Goal: Check status: Check status

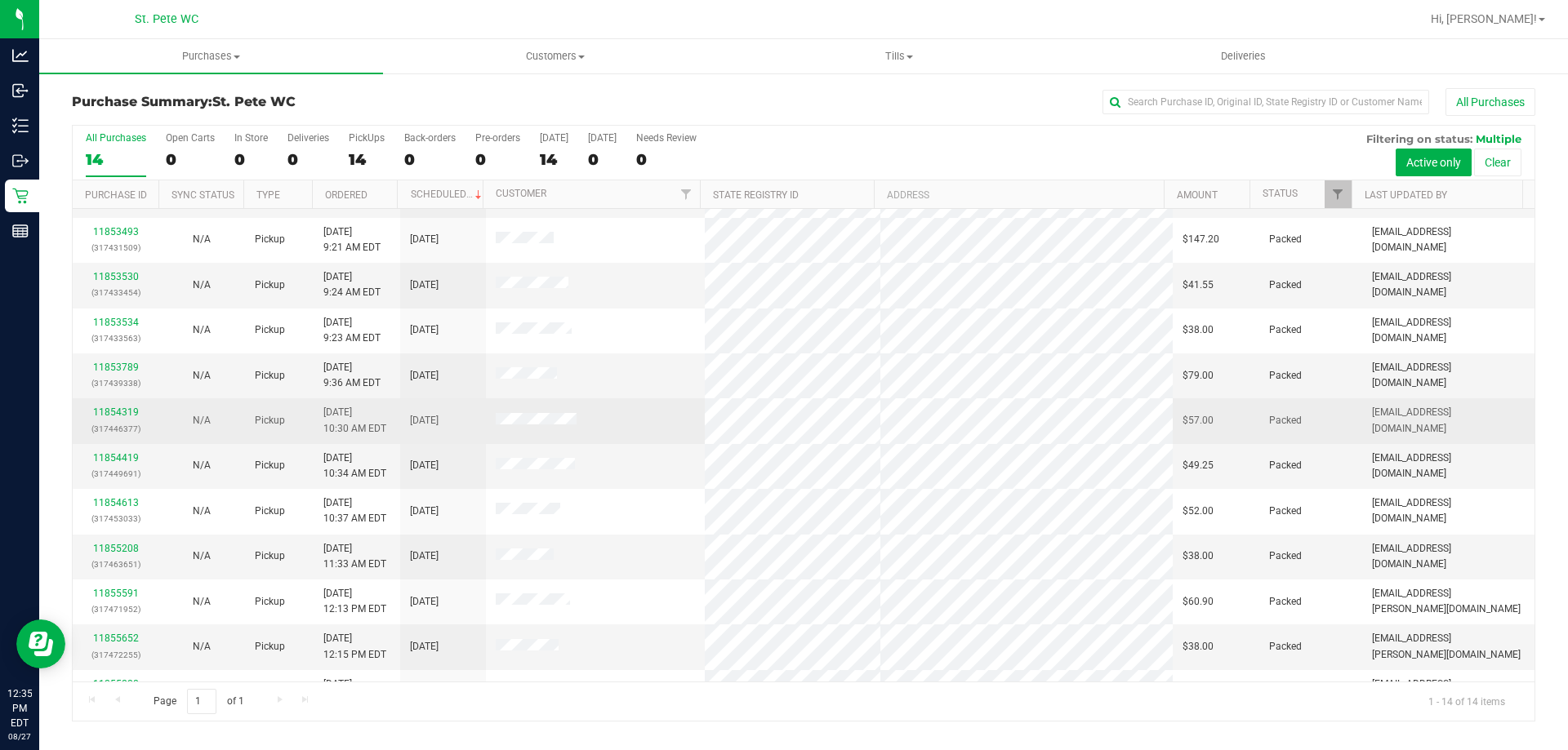
scroll to position [160, 0]
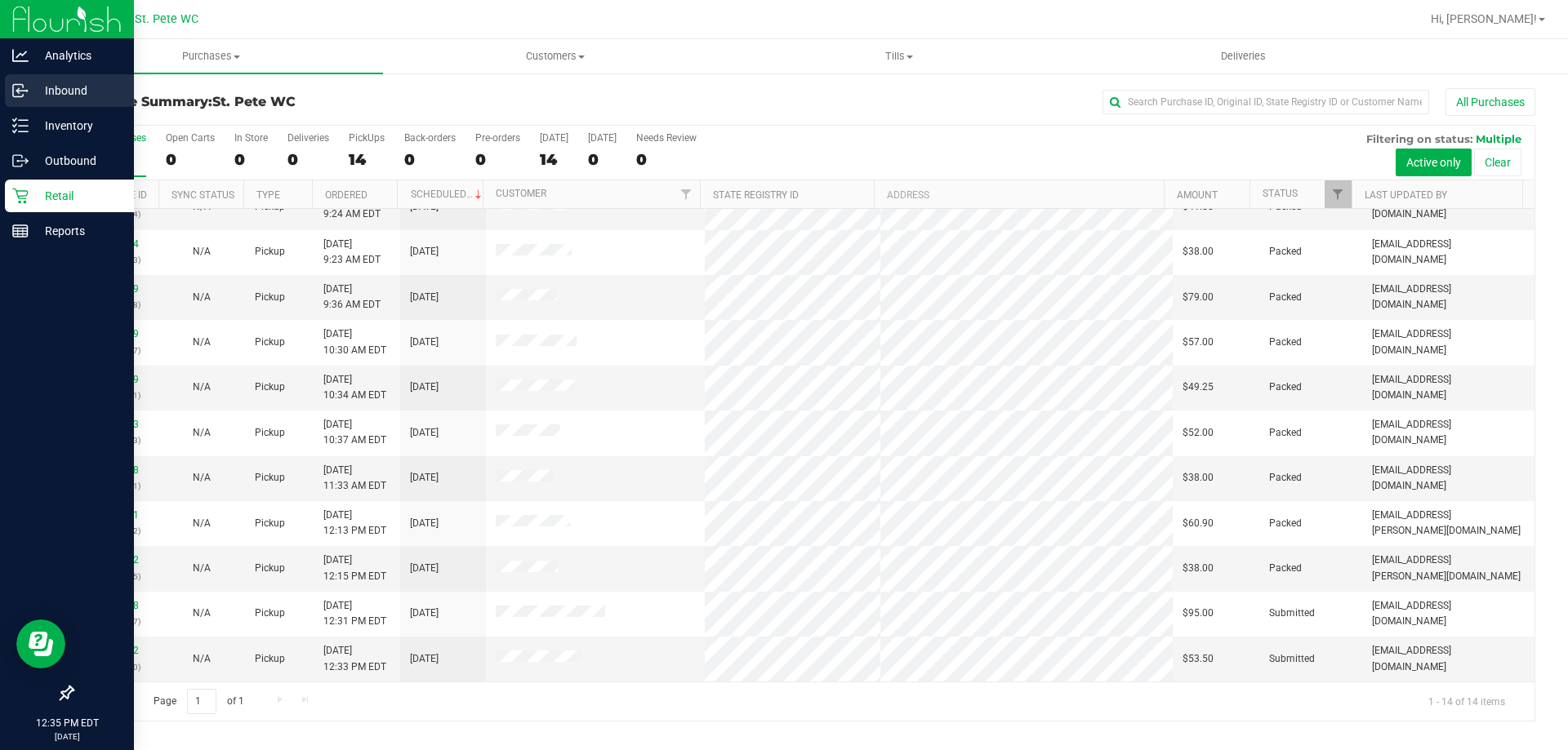
click at [30, 90] on p "Inbound" at bounding box center [77, 91] width 98 height 20
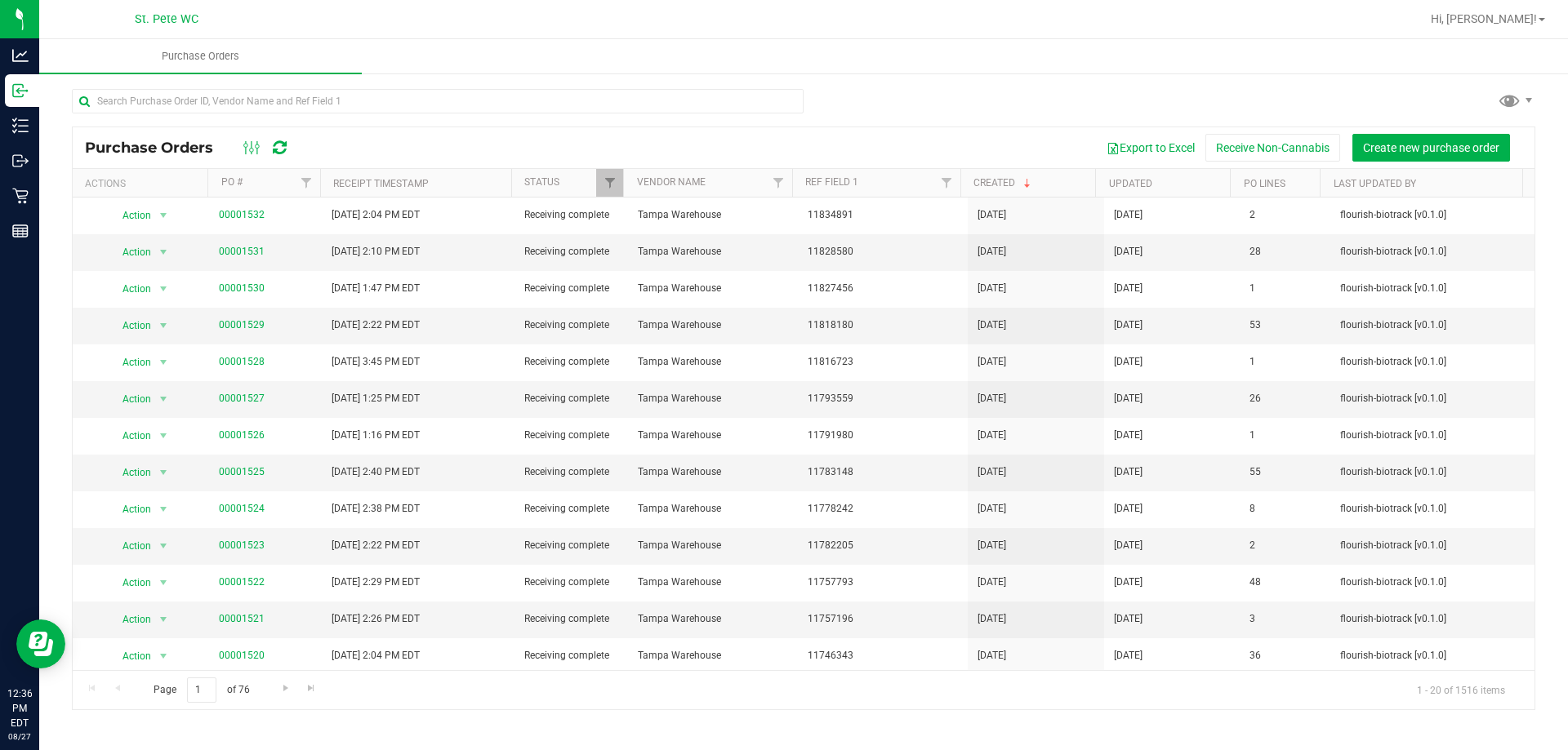
click at [917, 12] on div at bounding box center [856, 19] width 1127 height 32
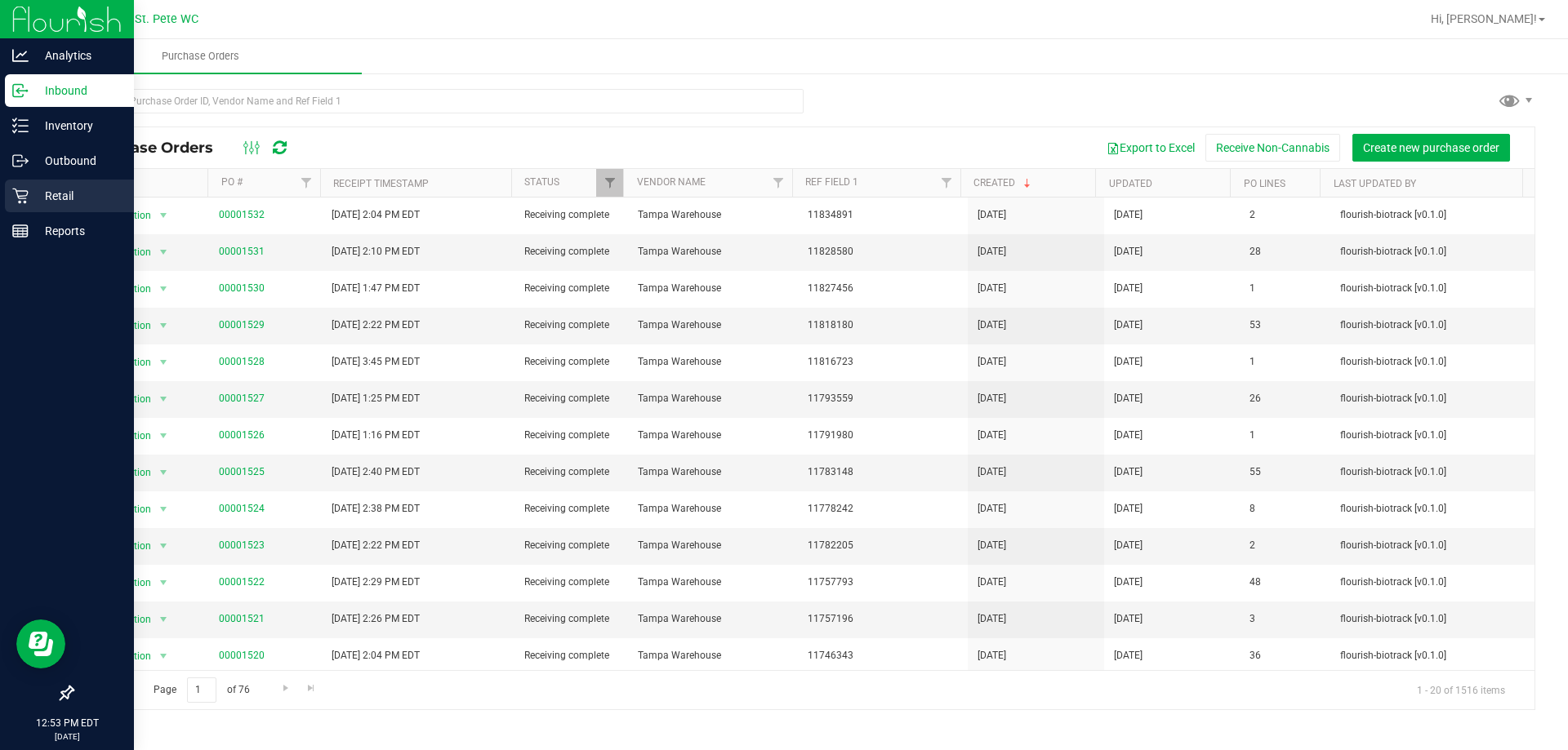
click at [19, 195] on icon at bounding box center [20, 196] width 16 height 16
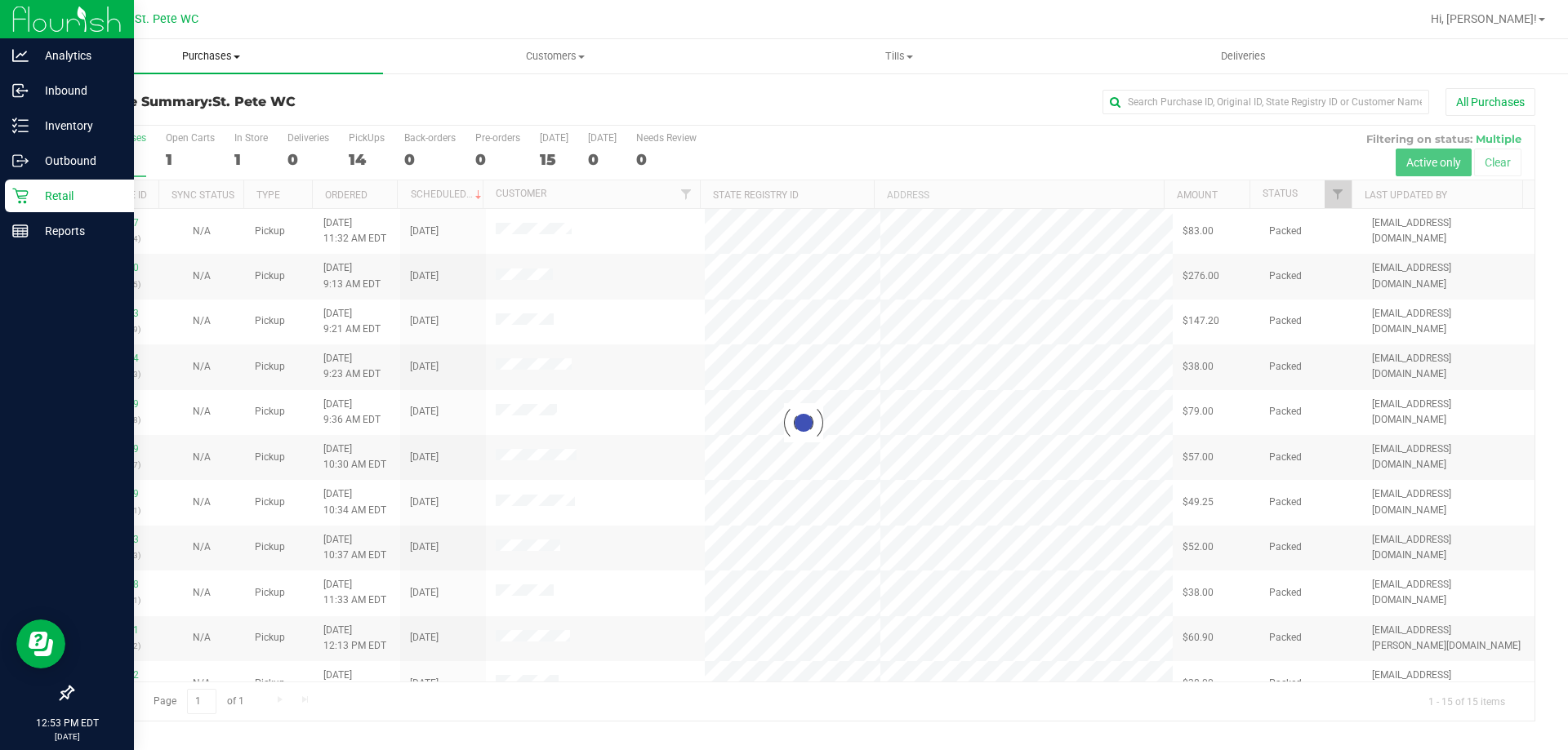
click at [229, 57] on span "Purchases" at bounding box center [211, 56] width 343 height 15
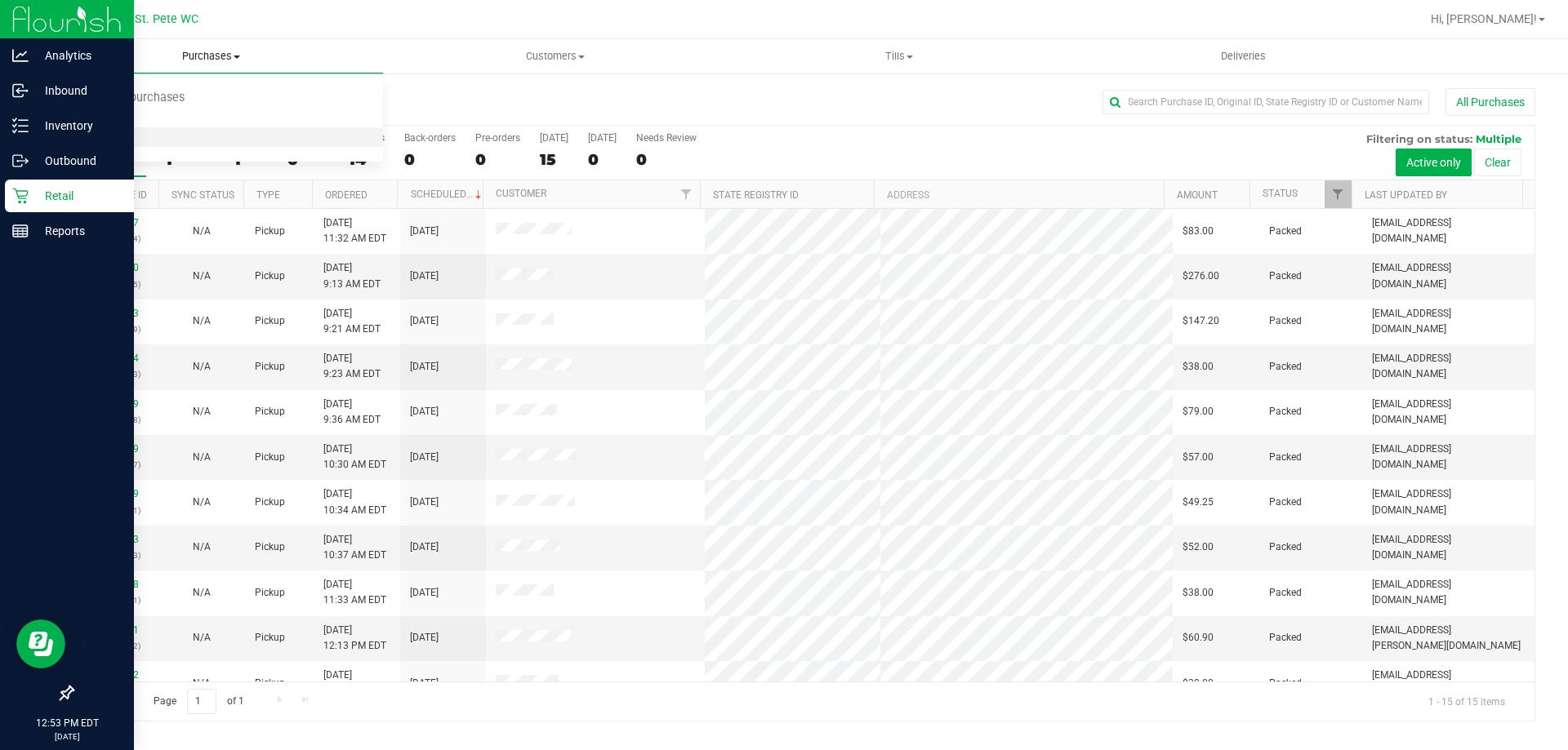
click at [199, 135] on li "All purchases" at bounding box center [211, 138] width 343 height 20
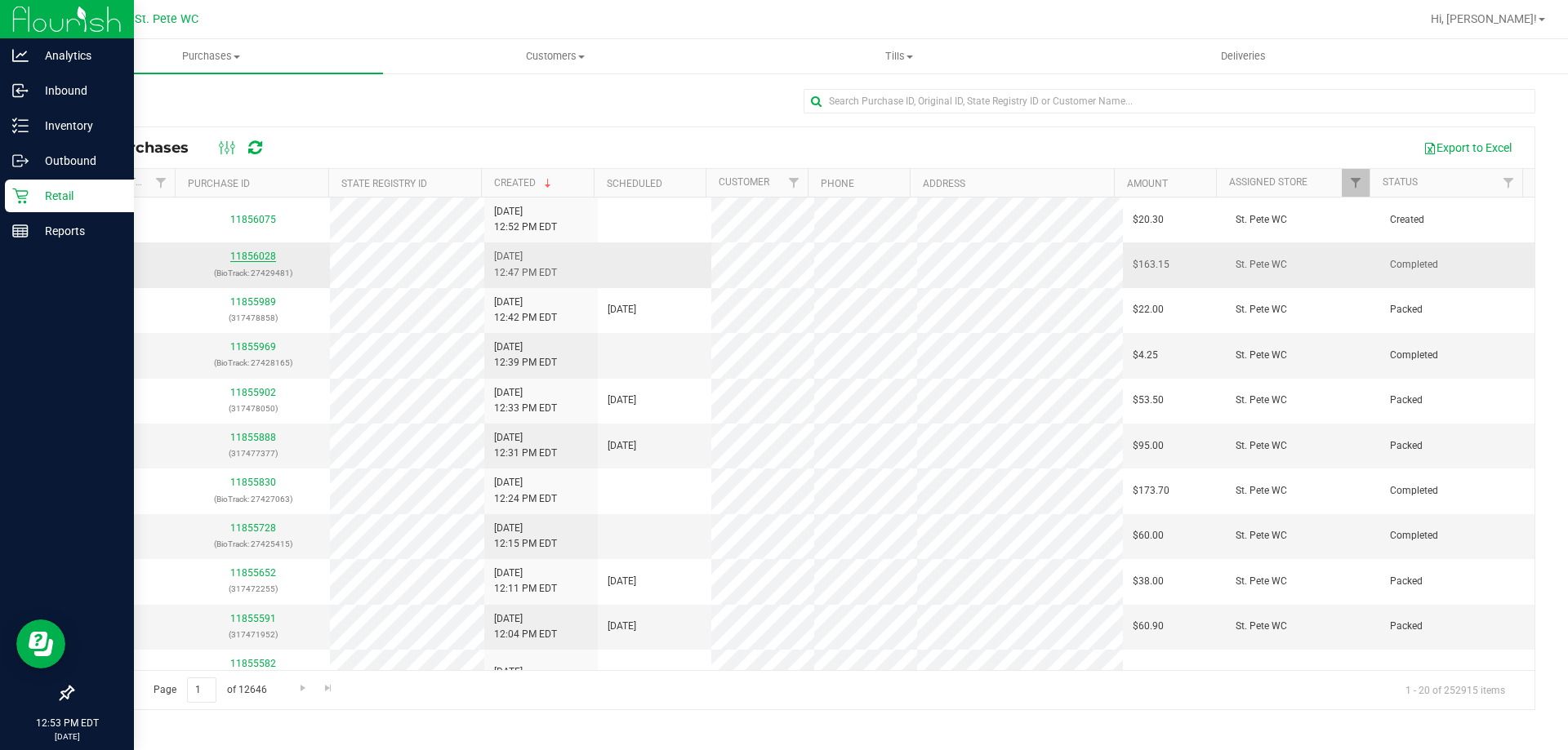
click at [263, 255] on link "11856028" at bounding box center [253, 256] width 45 height 12
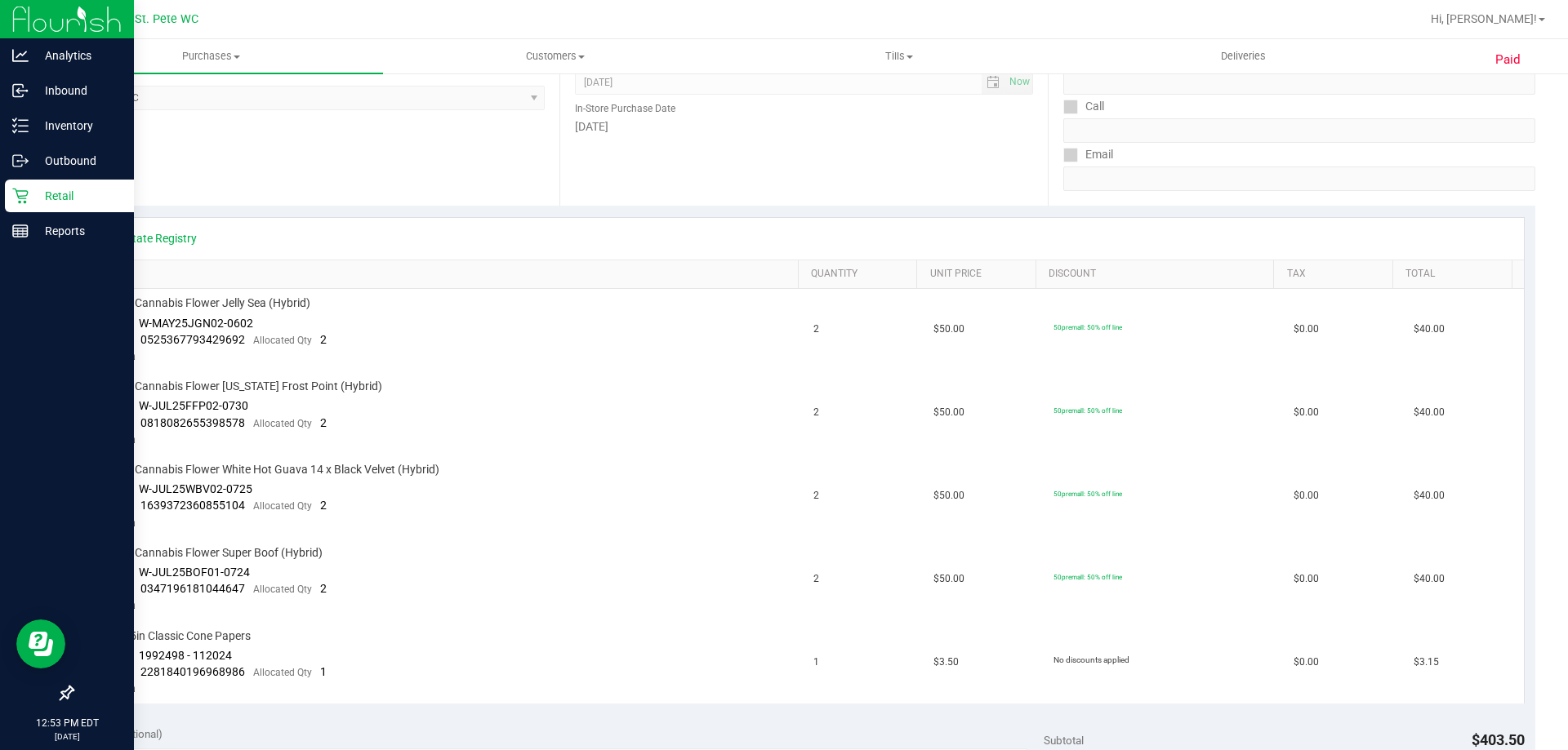
scroll to position [28, 0]
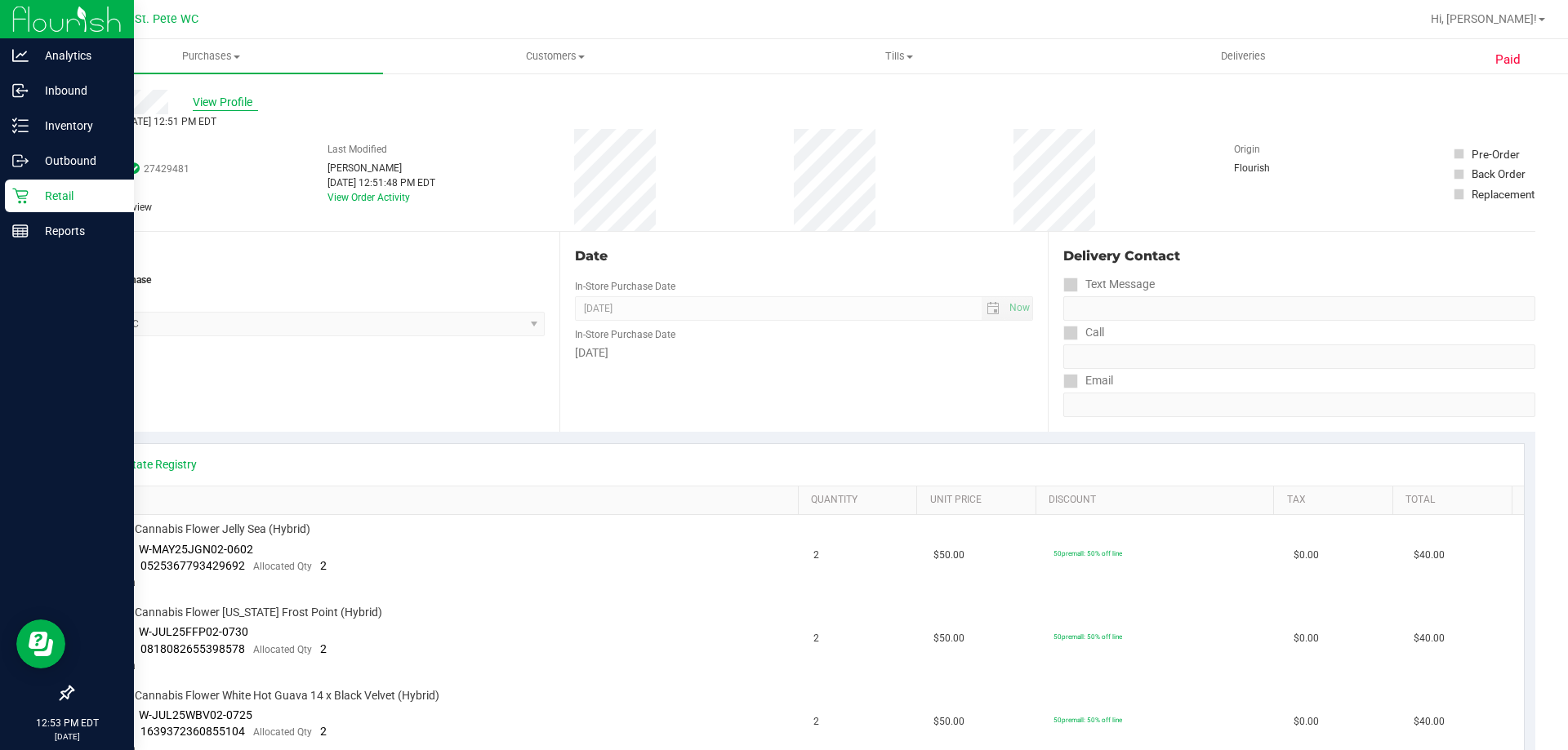
click at [242, 98] on span "View Profile" at bounding box center [225, 102] width 65 height 17
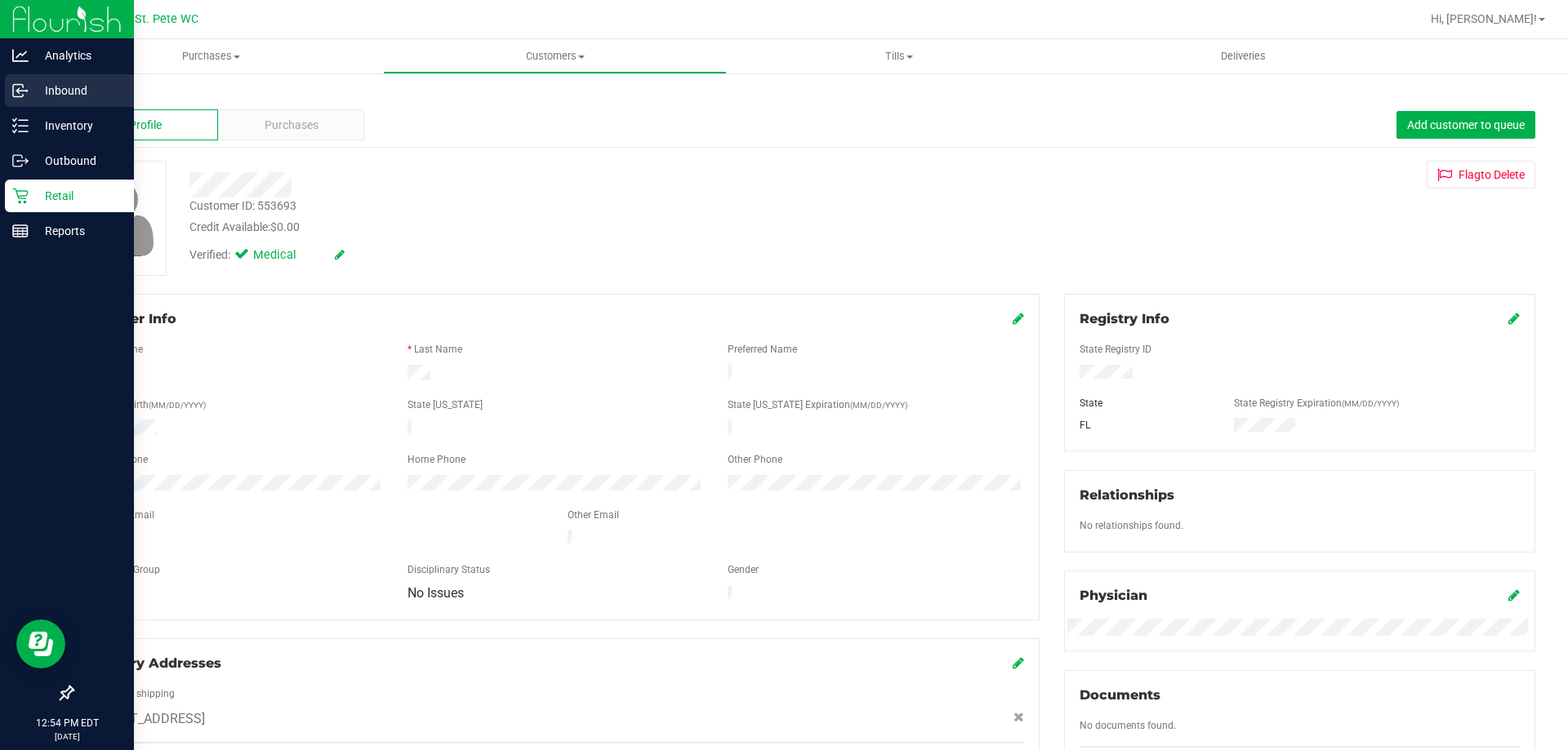
click at [26, 93] on icon at bounding box center [20, 91] width 16 height 16
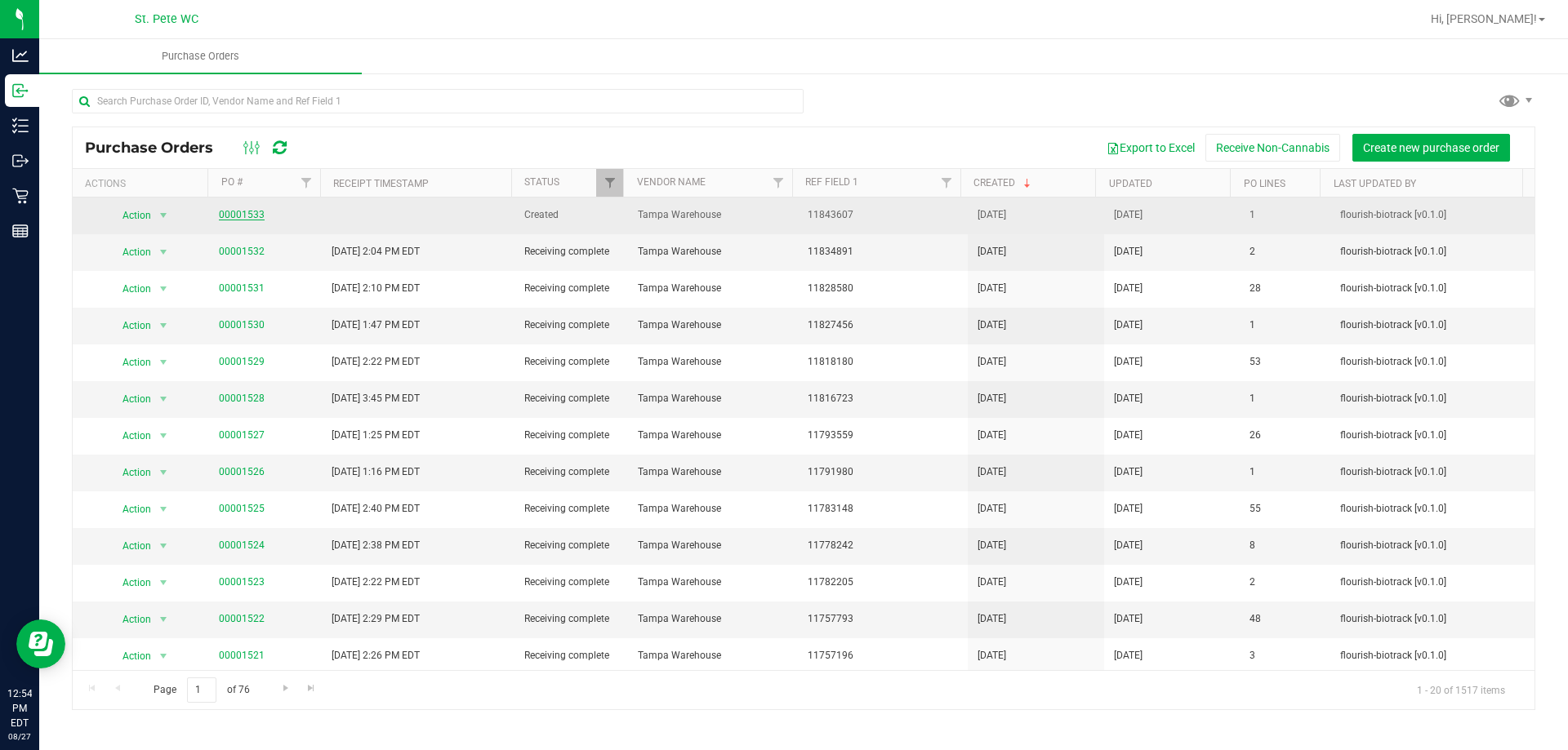
click at [244, 216] on link "00001533" at bounding box center [242, 214] width 45 height 12
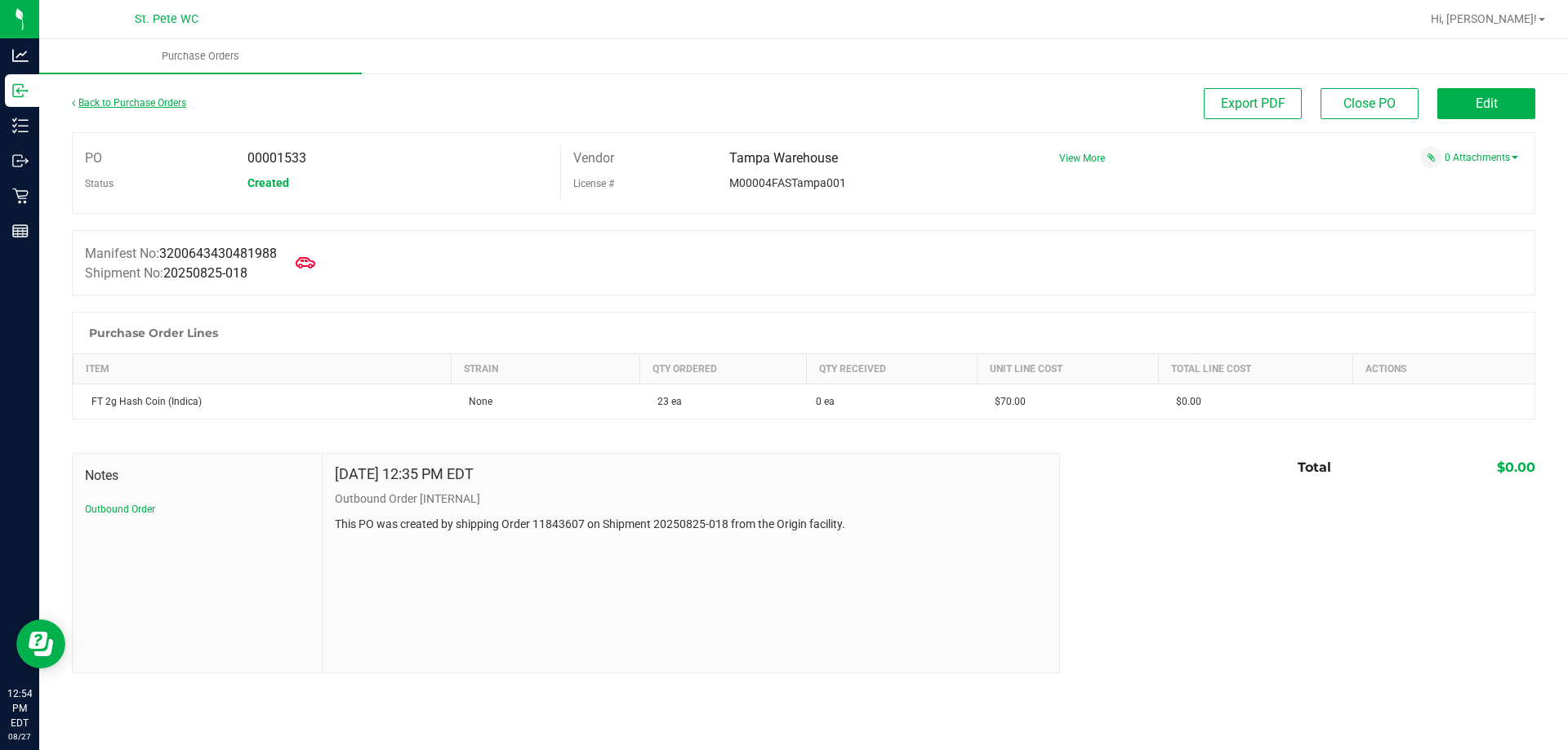
click at [107, 97] on link "Back to Purchase Orders" at bounding box center [129, 103] width 114 height 12
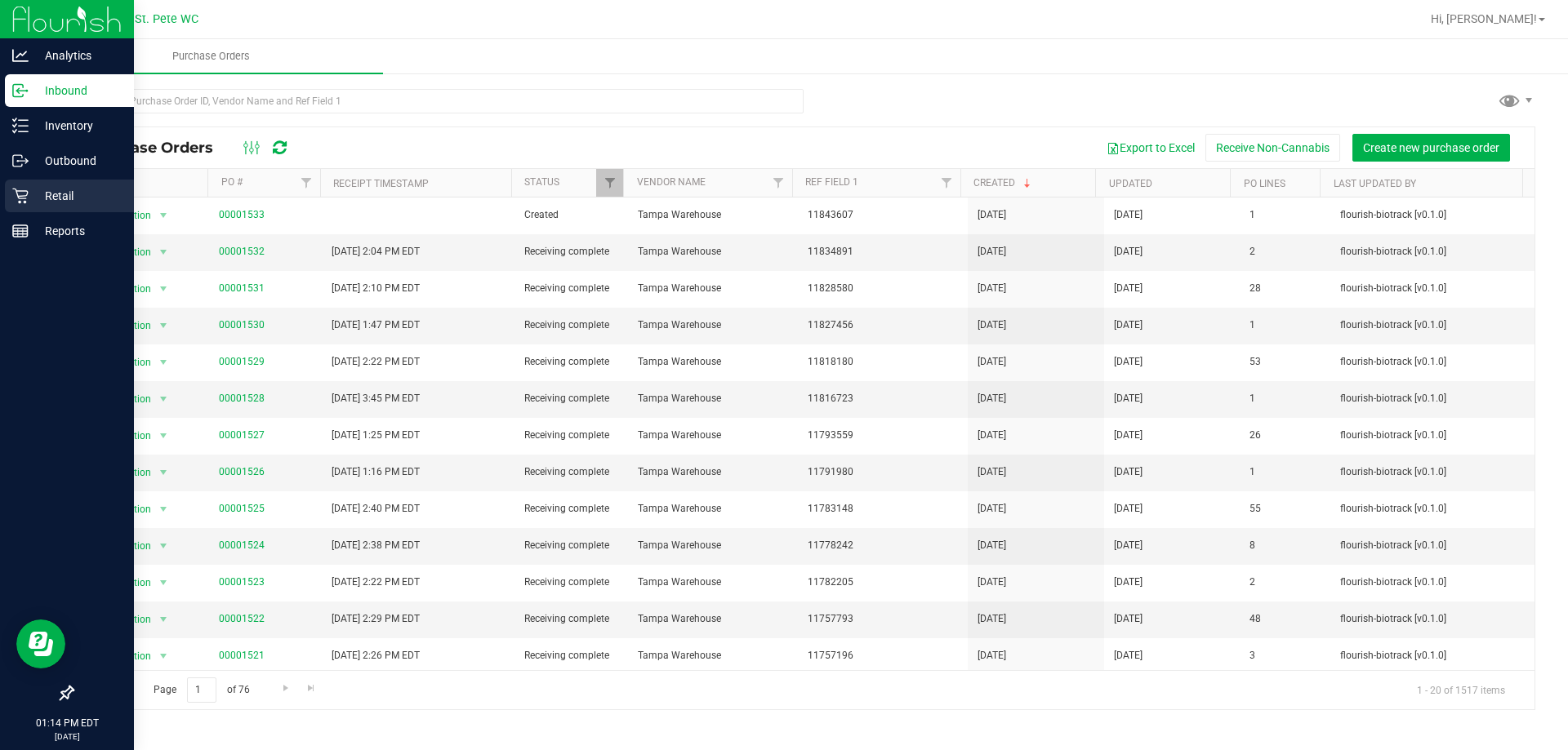
click at [13, 185] on div "Retail" at bounding box center [69, 196] width 129 height 33
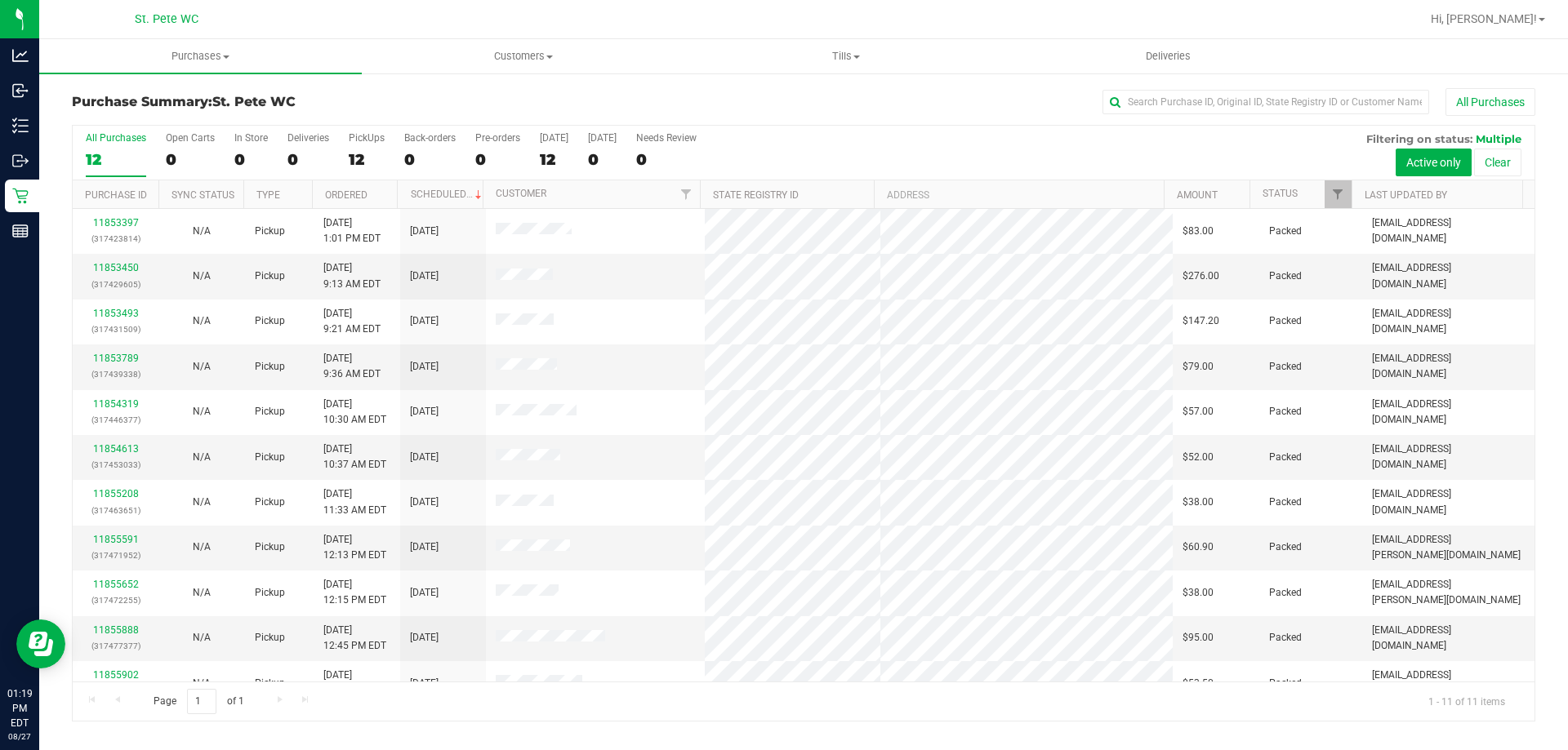
click at [334, 6] on div at bounding box center [856, 19] width 1127 height 32
click at [488, 80] on div "Purchase Summary: St. [PERSON_NAME] WC All Purchases All Purchases 12 Open Cart…" at bounding box center [803, 404] width 1528 height 666
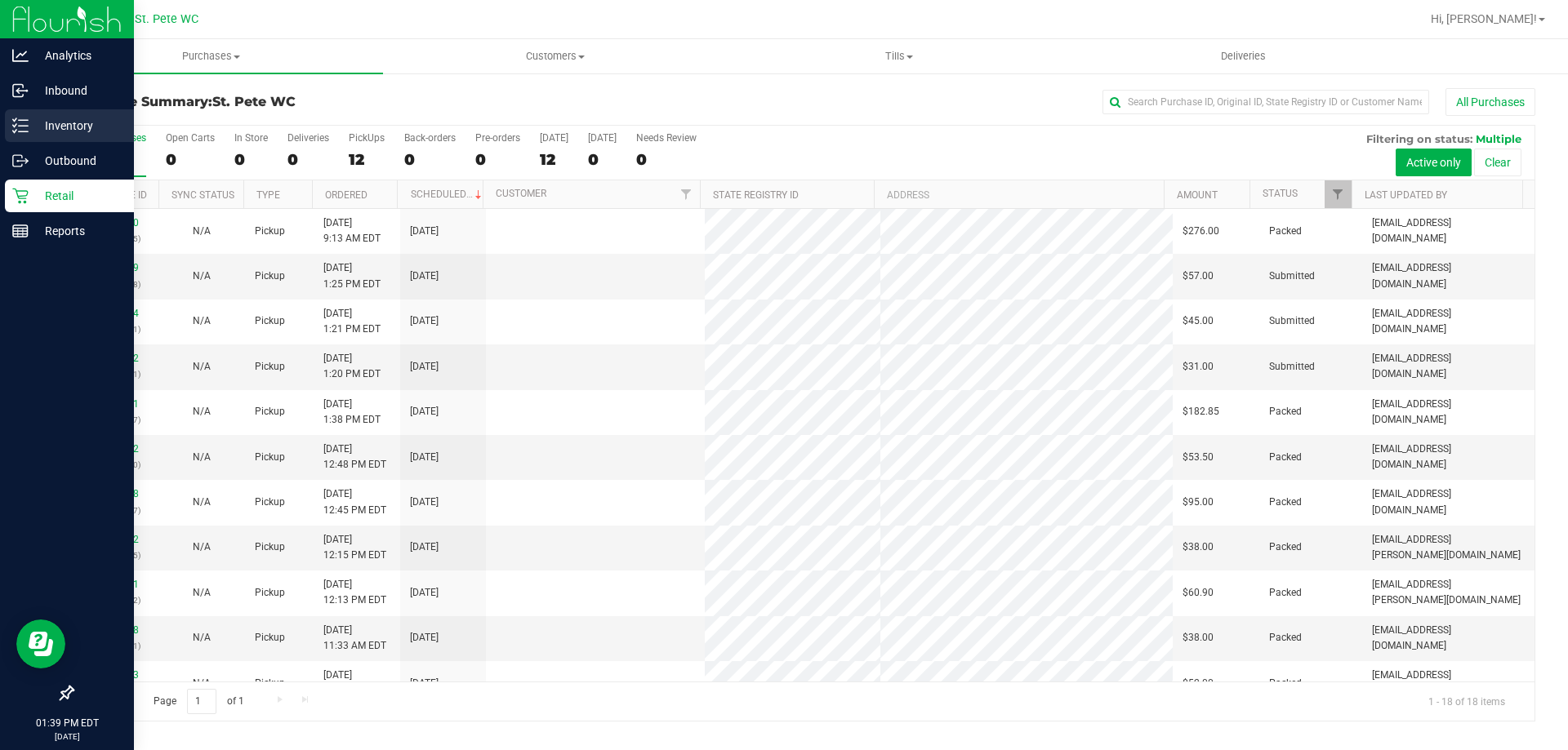
click at [26, 128] on icon at bounding box center [20, 125] width 16 height 16
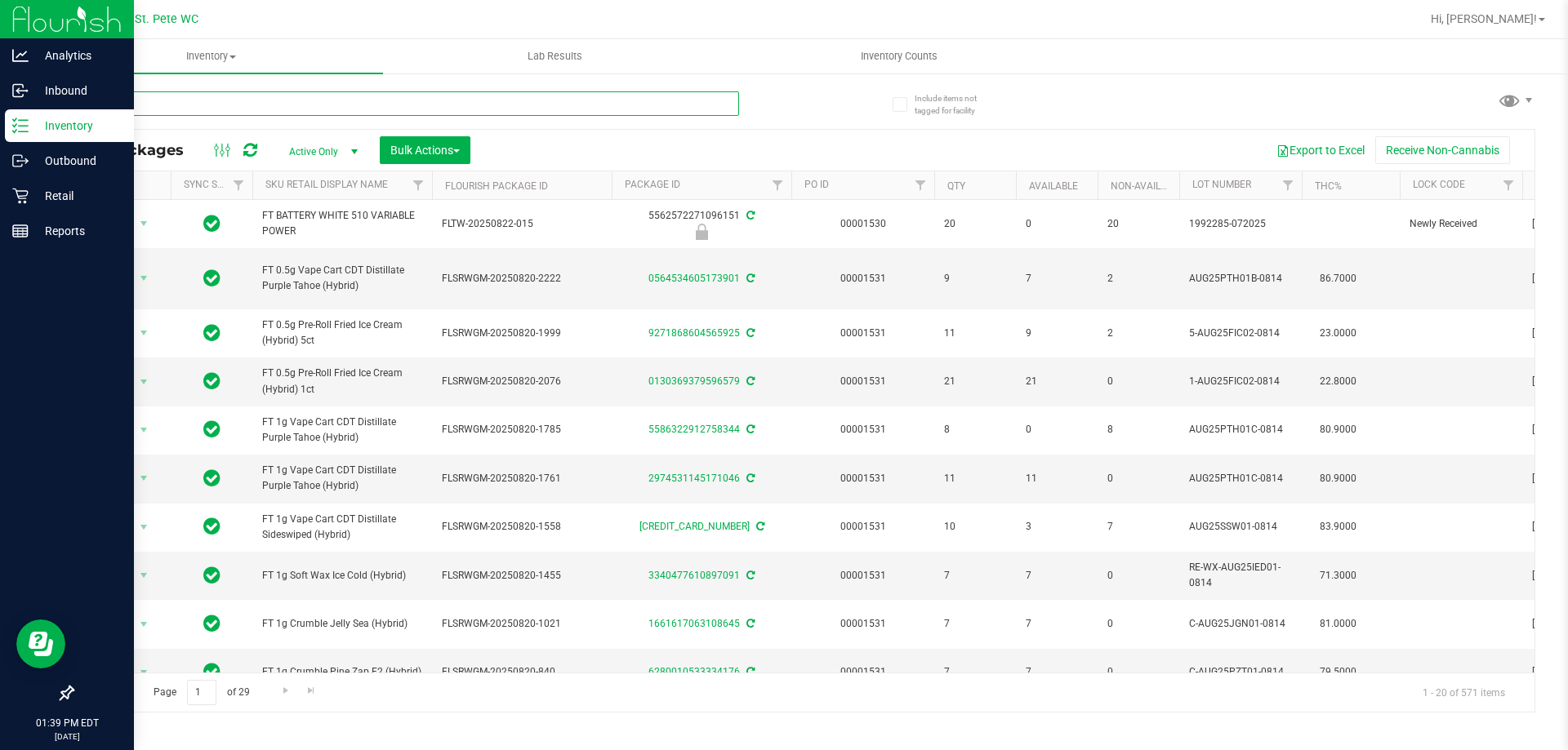
click at [318, 101] on input "text" at bounding box center [405, 104] width 667 height 25
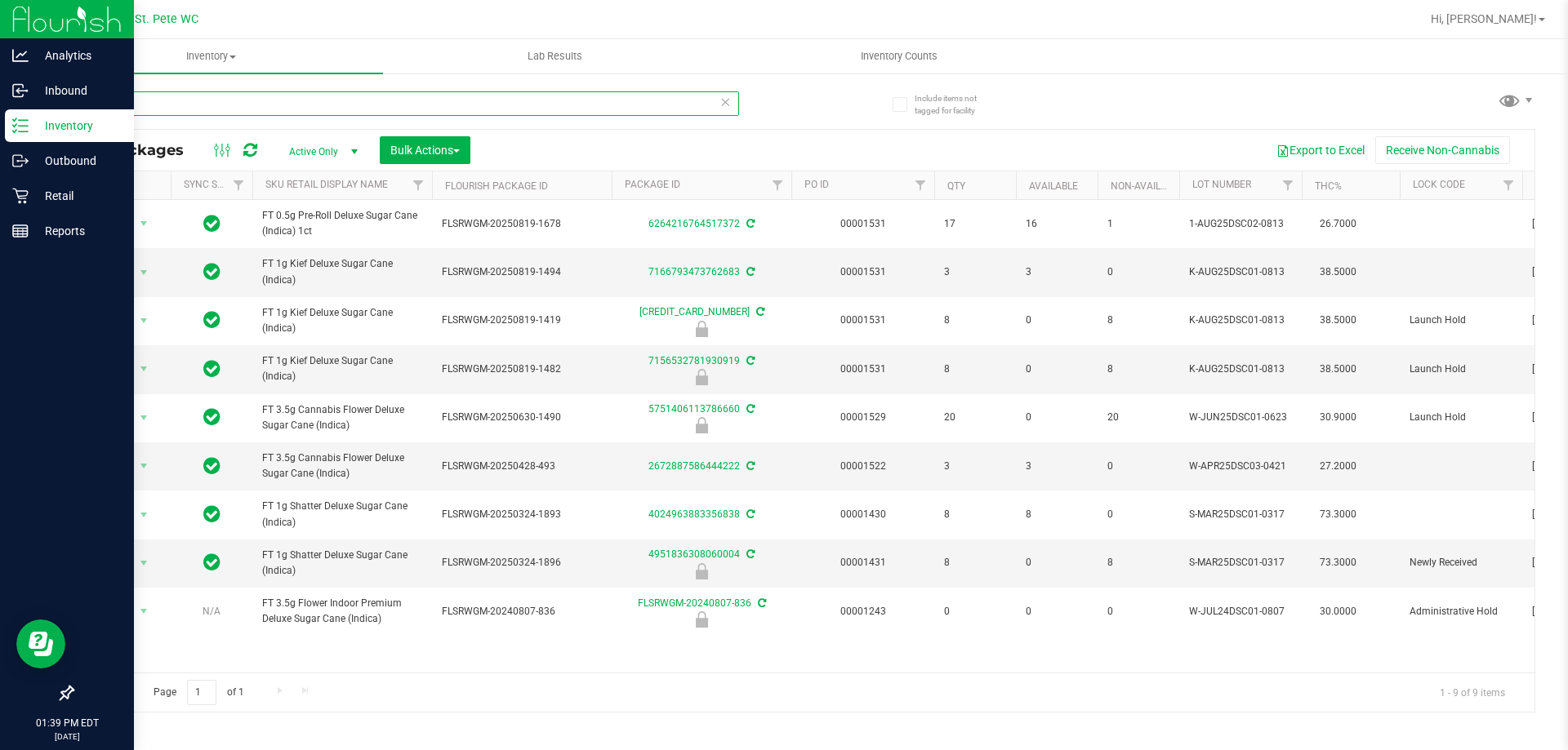
drag, startPoint x: 197, startPoint y: 111, endPoint x: 78, endPoint y: 108, distance: 119.0
click at [78, 108] on input "dsc" at bounding box center [405, 104] width 667 height 25
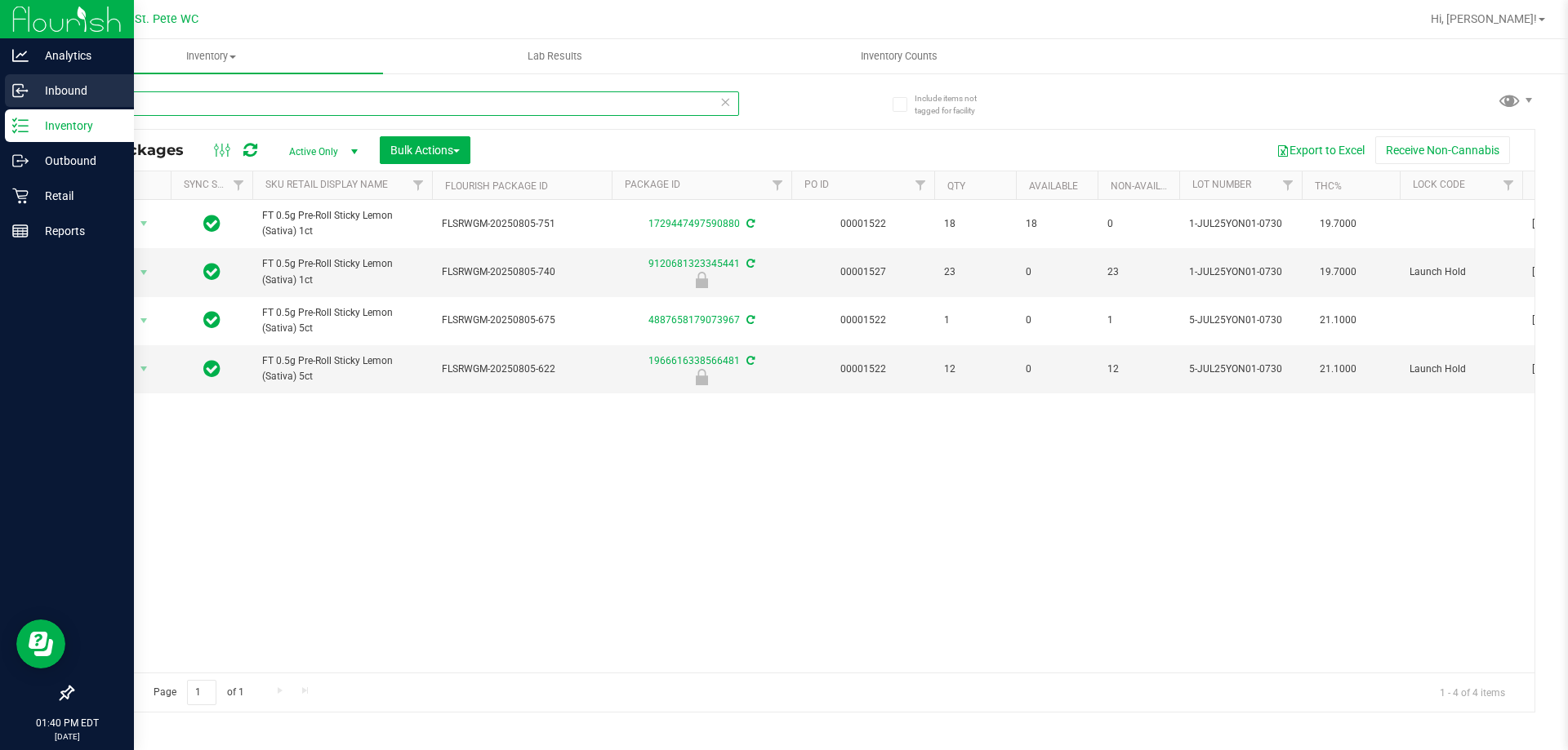
drag, startPoint x: 163, startPoint y: 104, endPoint x: 38, endPoint y: 103, distance: 125.0
click at [38, 103] on div "Analytics Inbound Inventory Outbound Retail Reports 01:40 PM EDT 08/27/2025 08/…" at bounding box center [784, 375] width 1568 height 750
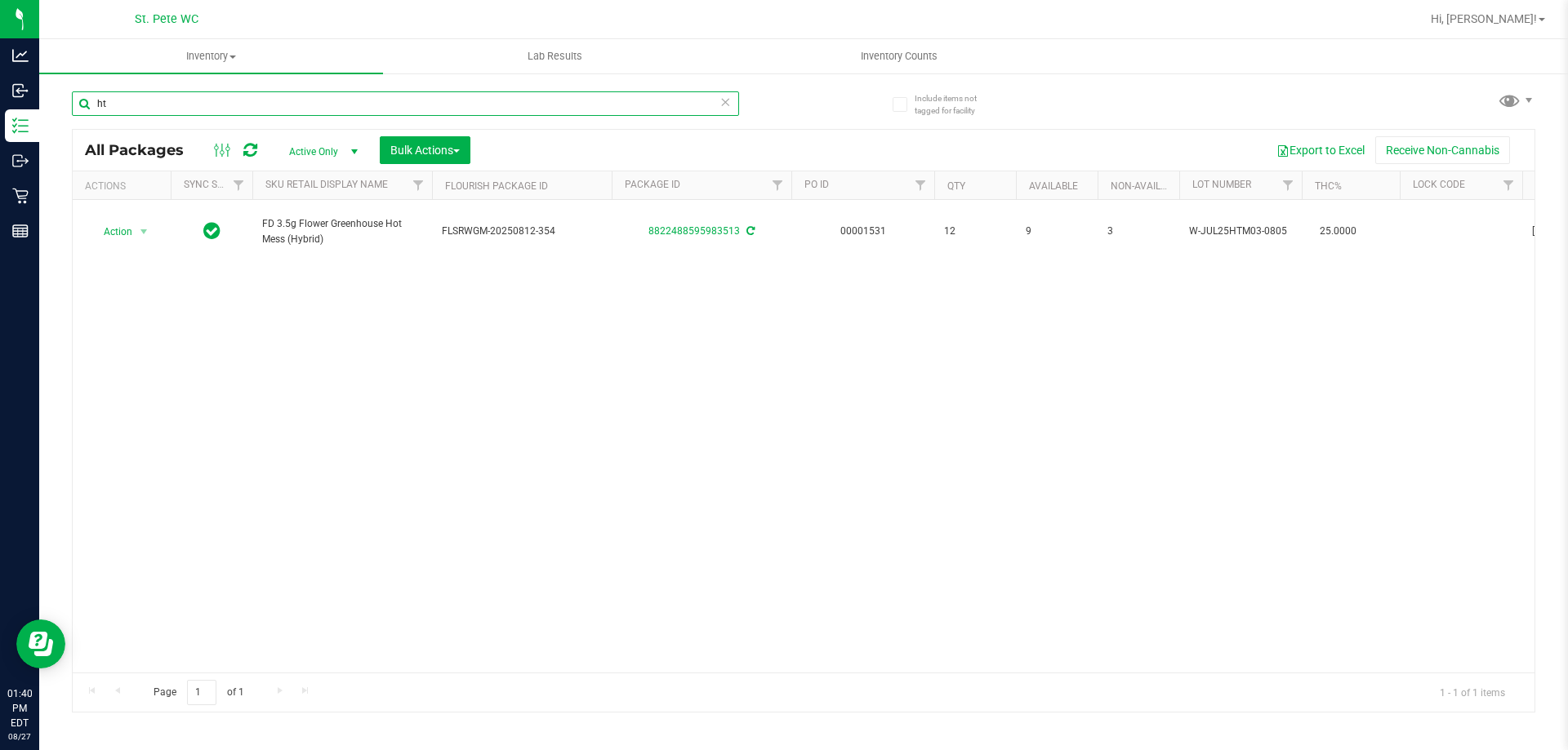
type input "h"
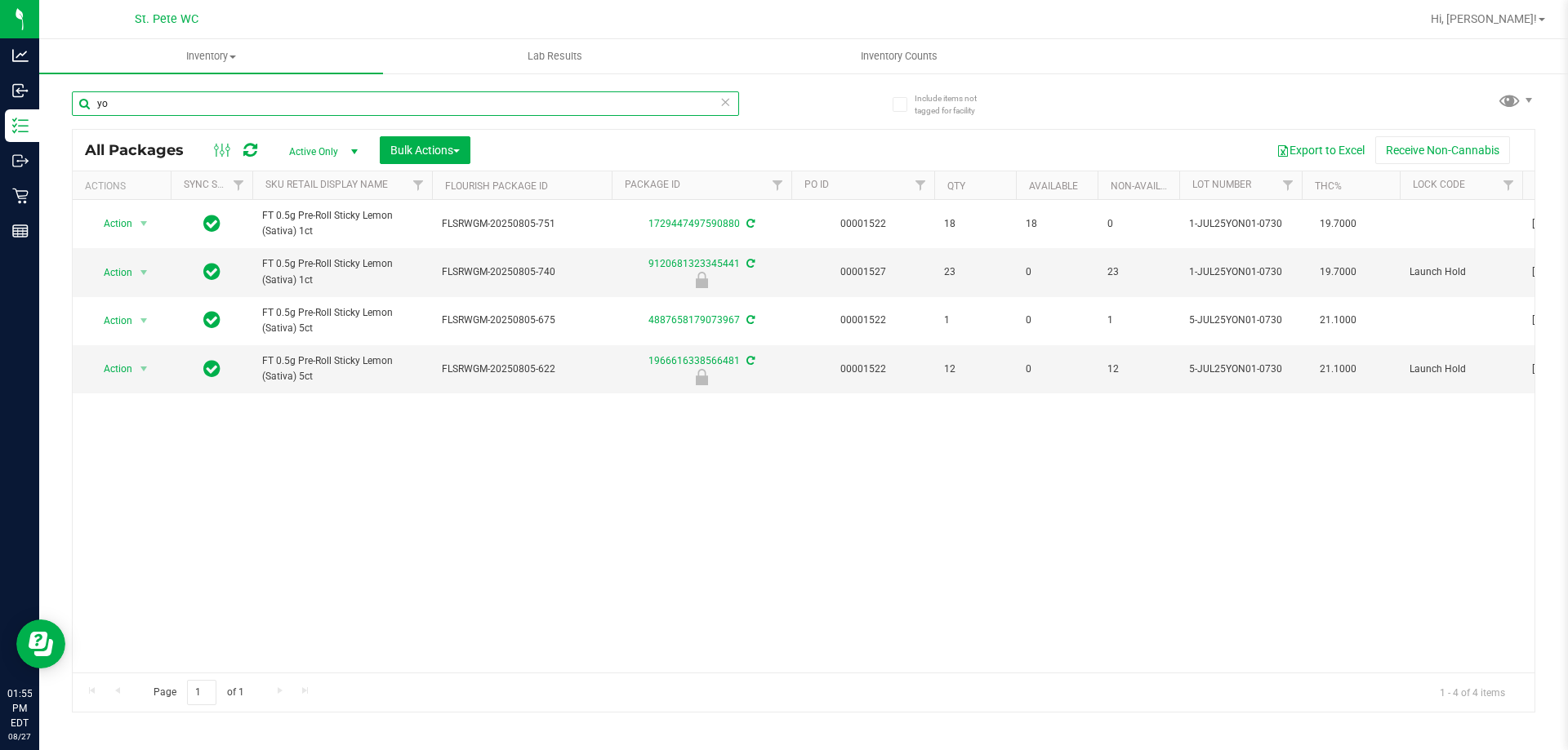
type input "yo"
click at [405, 587] on div "Action Action Adjust qty Create package Edit attributes Global inventory Locate…" at bounding box center [803, 436] width 1462 height 472
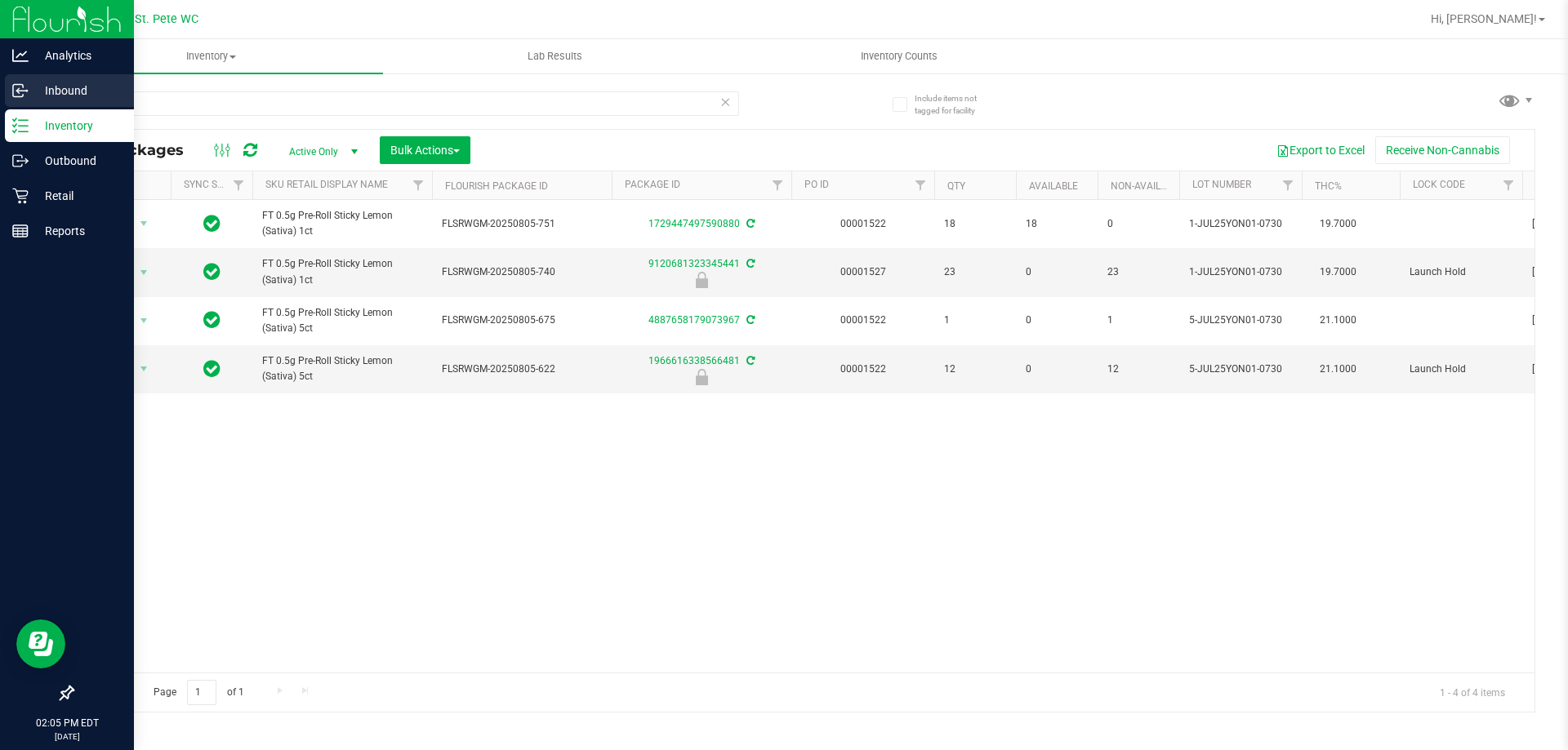
click at [35, 85] on p "Inbound" at bounding box center [77, 91] width 98 height 20
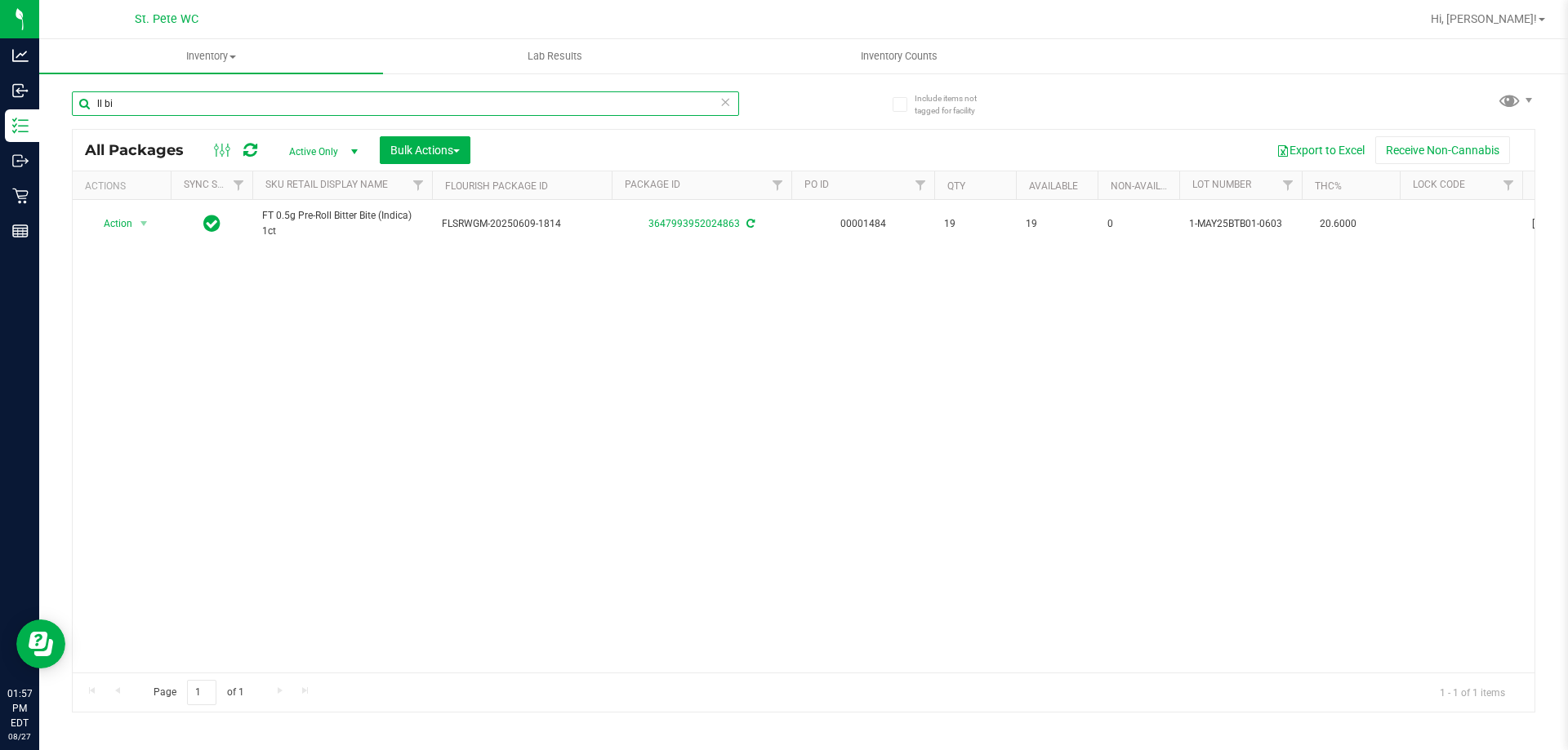
click at [442, 102] on input "ll bi" at bounding box center [405, 104] width 667 height 25
type input "f"
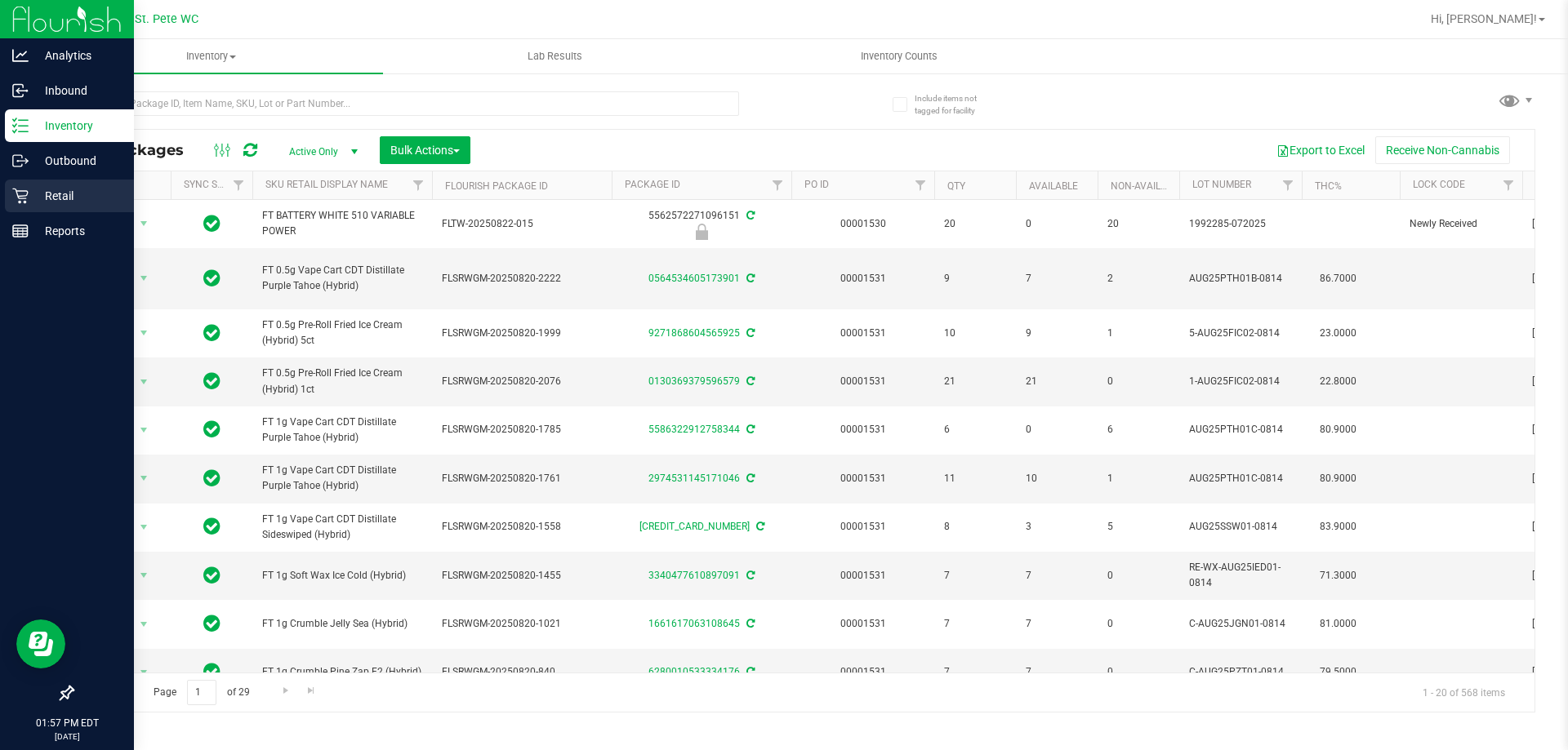
click at [0, 192] on link "Retail" at bounding box center [66, 197] width 134 height 35
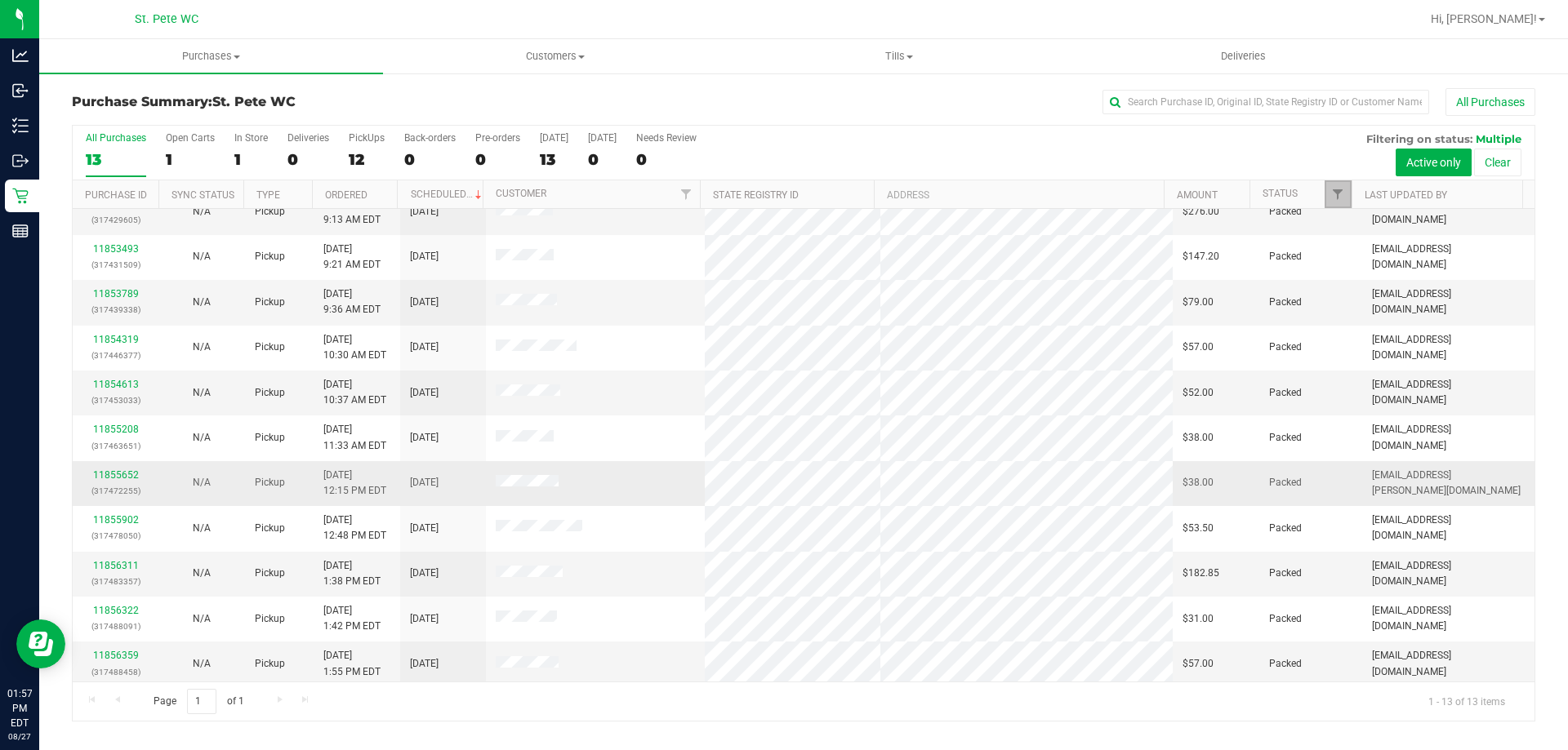
scroll to position [114, 0]
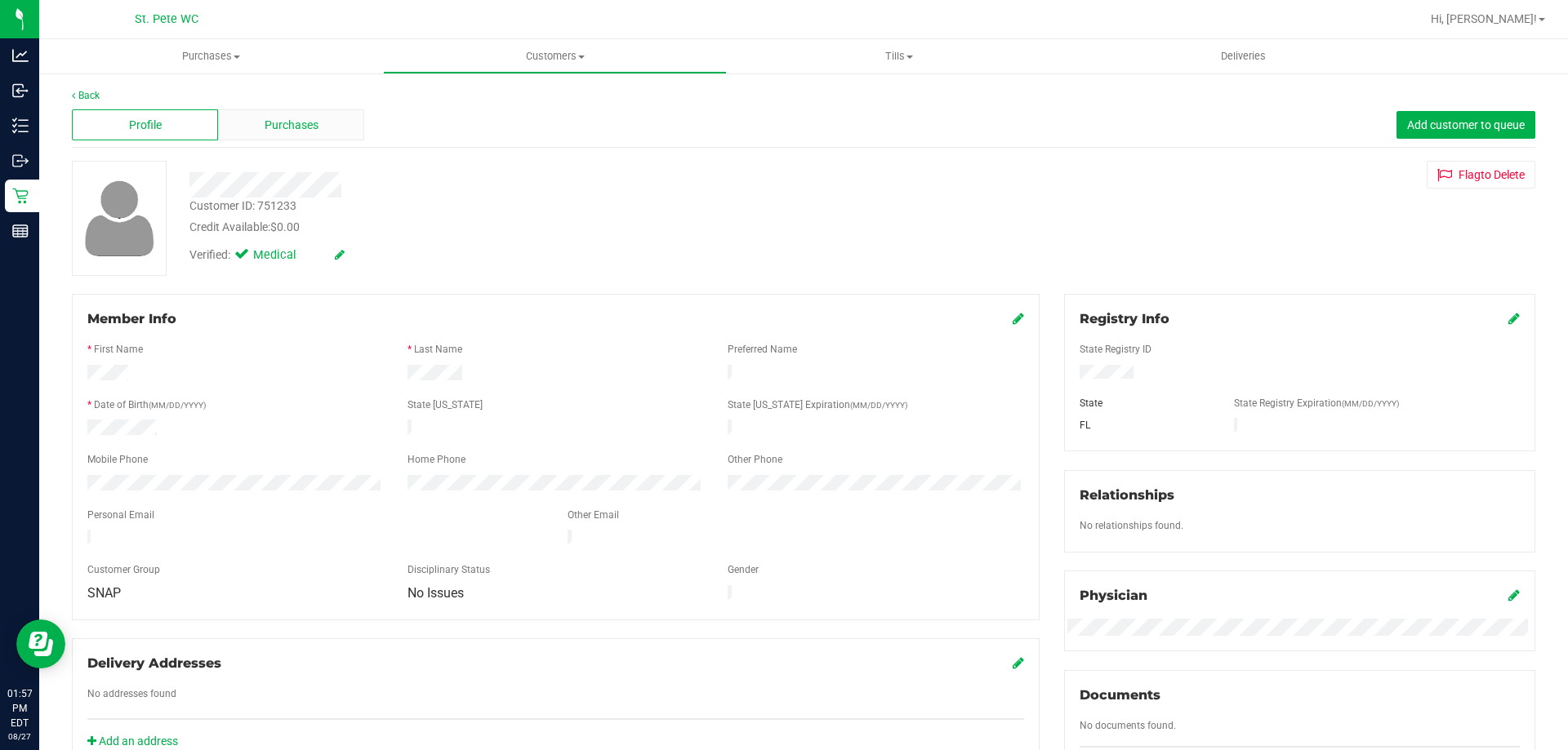
click at [271, 125] on span "Purchases" at bounding box center [291, 125] width 54 height 17
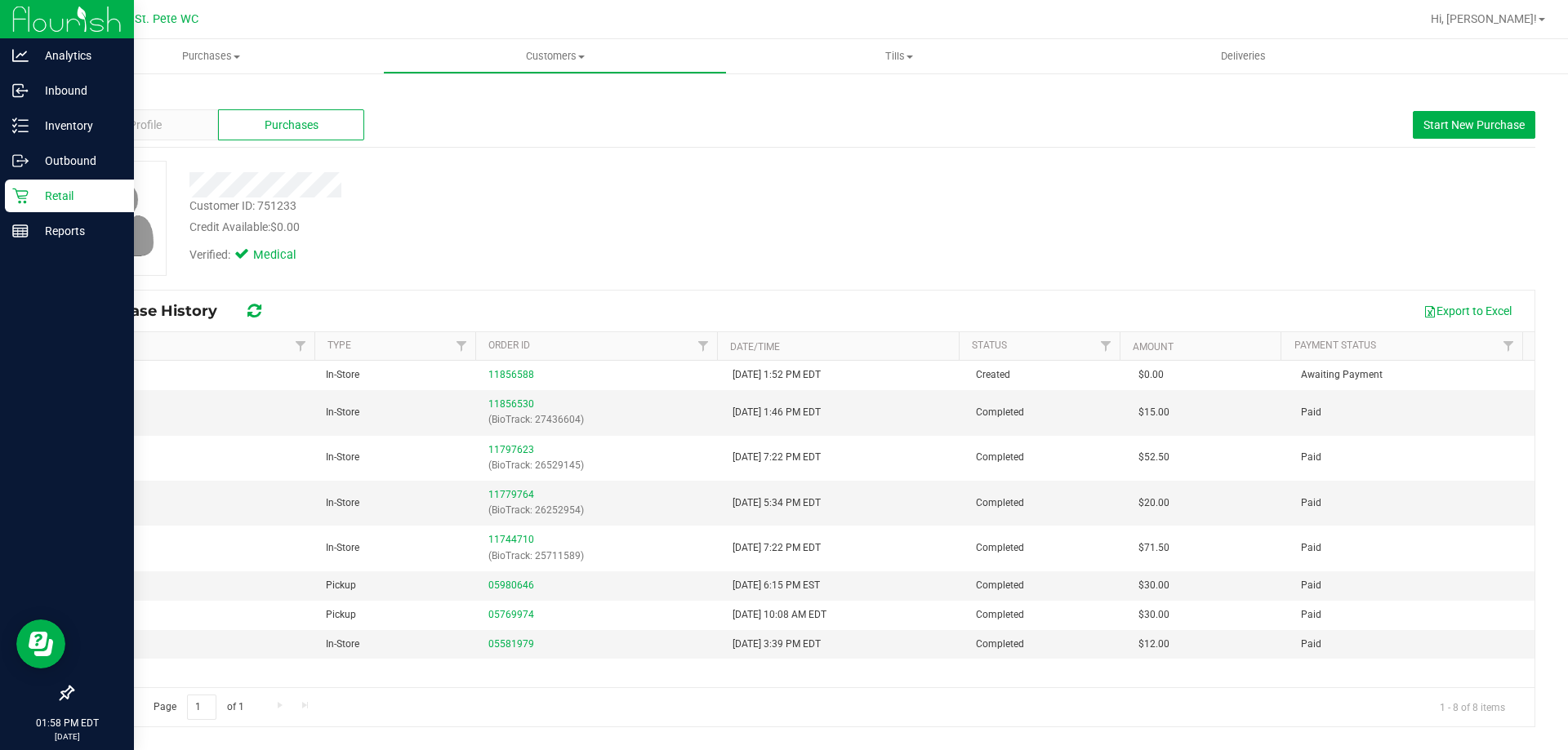
click at [48, 193] on p "Retail" at bounding box center [77, 196] width 98 height 20
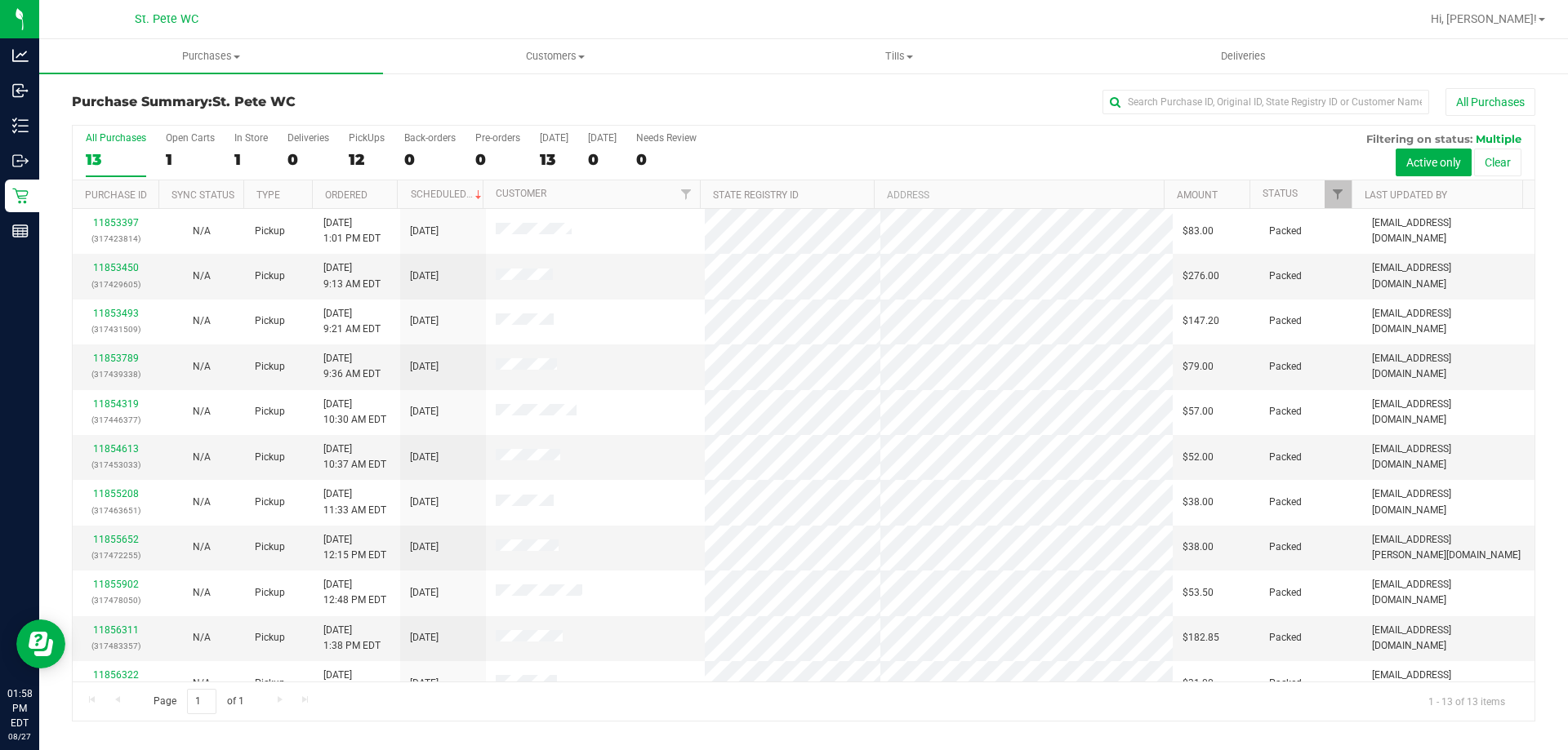
click at [620, 93] on div "All Purchases" at bounding box center [1047, 102] width 976 height 28
drag, startPoint x: 104, startPoint y: 96, endPoint x: 124, endPoint y: 95, distance: 20.0
click at [94, 94] on h3 "Purchase Summary: St. Pete WC" at bounding box center [315, 102] width 488 height 15
drag, startPoint x: 205, startPoint y: 95, endPoint x: 174, endPoint y: 118, distance: 38.6
click at [163, 114] on div "Purchase Summary: St. Pete WC All Purchases" at bounding box center [803, 106] width 1464 height 36
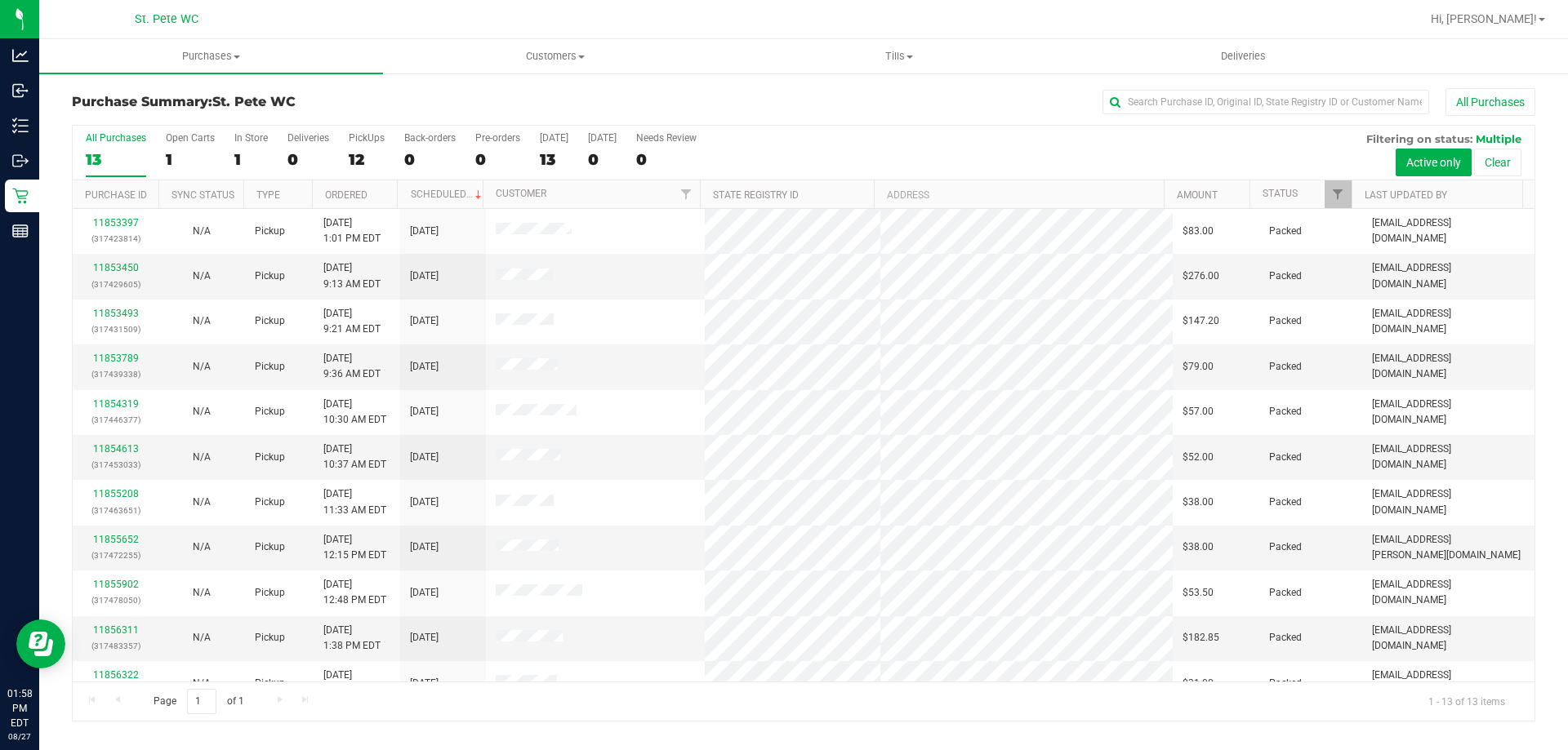
click at [232, 95] on span "St. Pete WC" at bounding box center [254, 101] width 84 height 15
drag, startPoint x: 258, startPoint y: 108, endPoint x: 45, endPoint y: 88, distance: 213.9
click at [45, 88] on div "Purchase Summary: St. Pete WC All Purchases All Purchases 13 Open Carts 1 In St…" at bounding box center [803, 404] width 1528 height 666
click at [73, 93] on div "Purchase Summary: St. Pete WC All Purchases" at bounding box center [803, 106] width 1464 height 36
drag, startPoint x: 205, startPoint y: 73, endPoint x: 149, endPoint y: 64, distance: 56.7
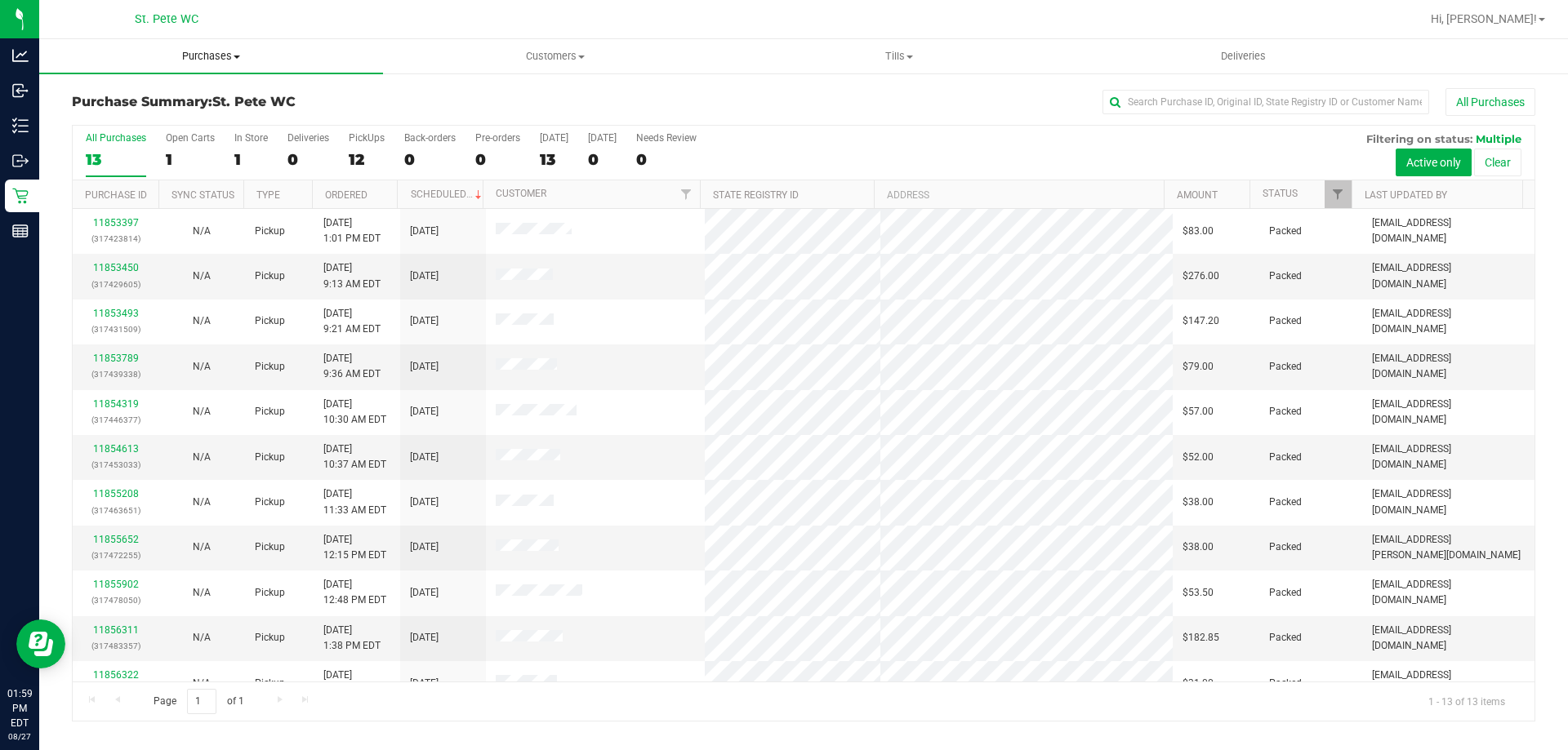
click at [156, 58] on retail "Purchases Summary of purchases Fulfillment All purchases Customers All customer…" at bounding box center [803, 388] width 1528 height 698
drag, startPoint x: 160, startPoint y: 101, endPoint x: 216, endPoint y: 111, distance: 56.9
click at [161, 101] on h3 "Purchase Summary: St. Pete WC" at bounding box center [315, 102] width 488 height 15
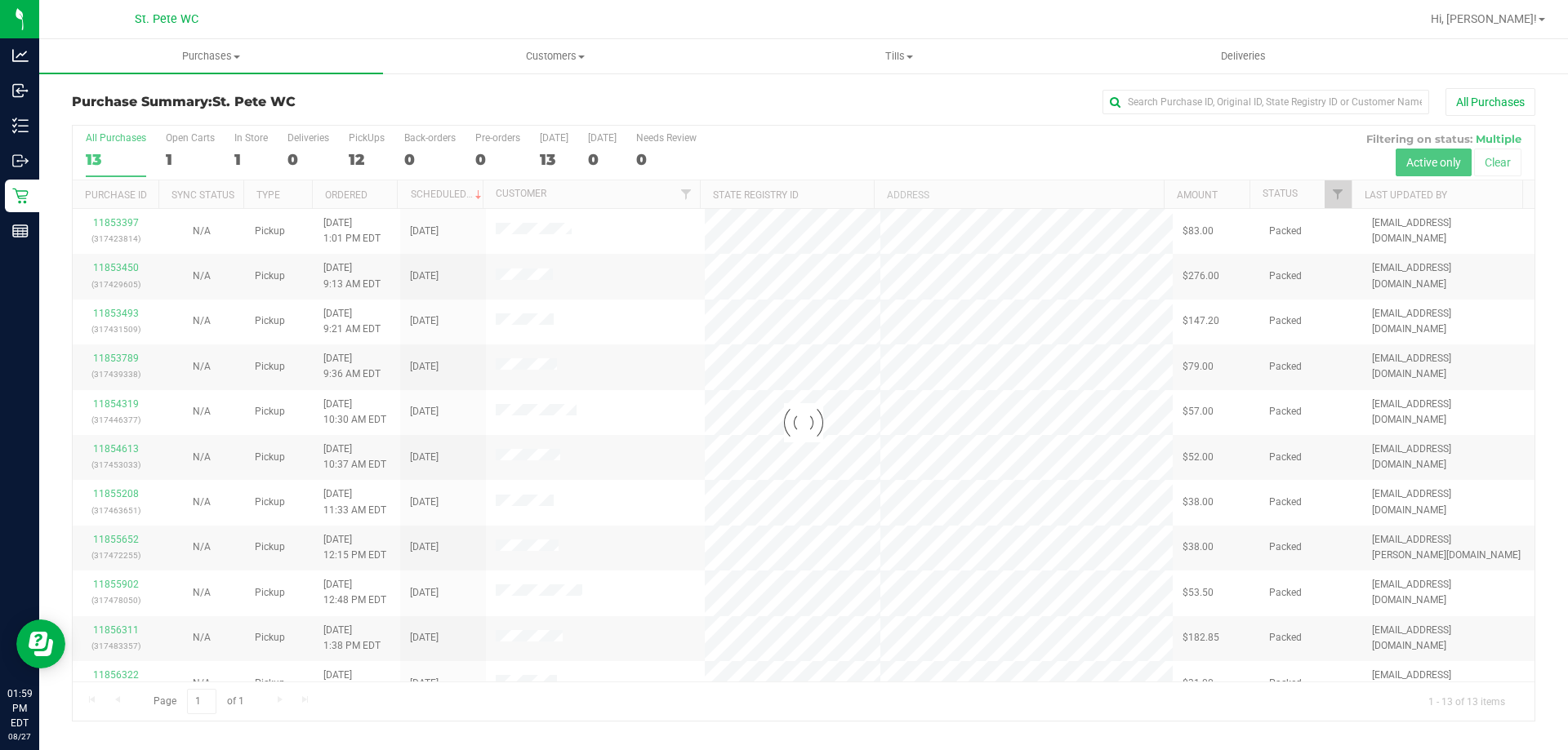
click at [294, 101] on span "St. Pete WC" at bounding box center [254, 101] width 84 height 15
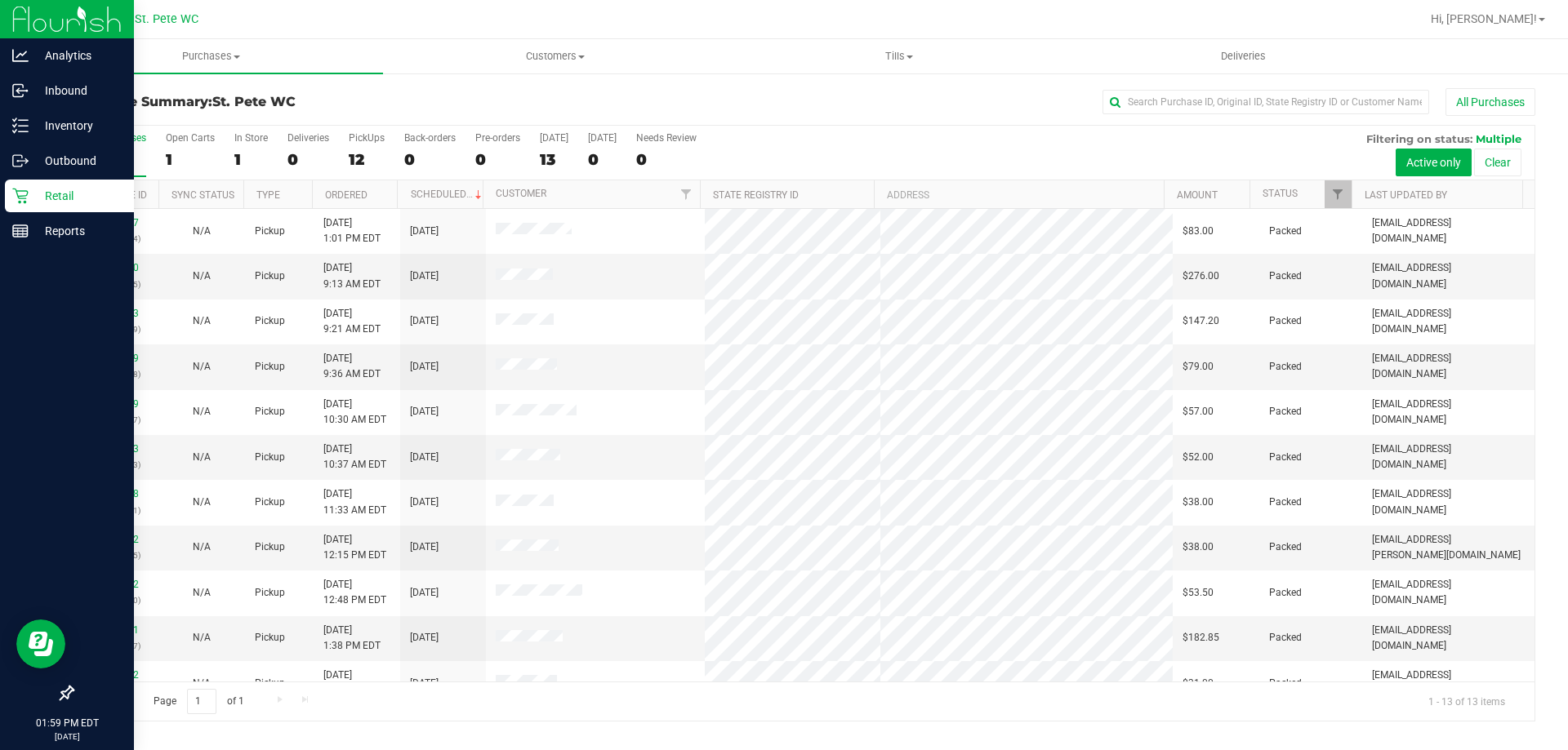
click at [18, 196] on icon at bounding box center [19, 196] width 15 height 15
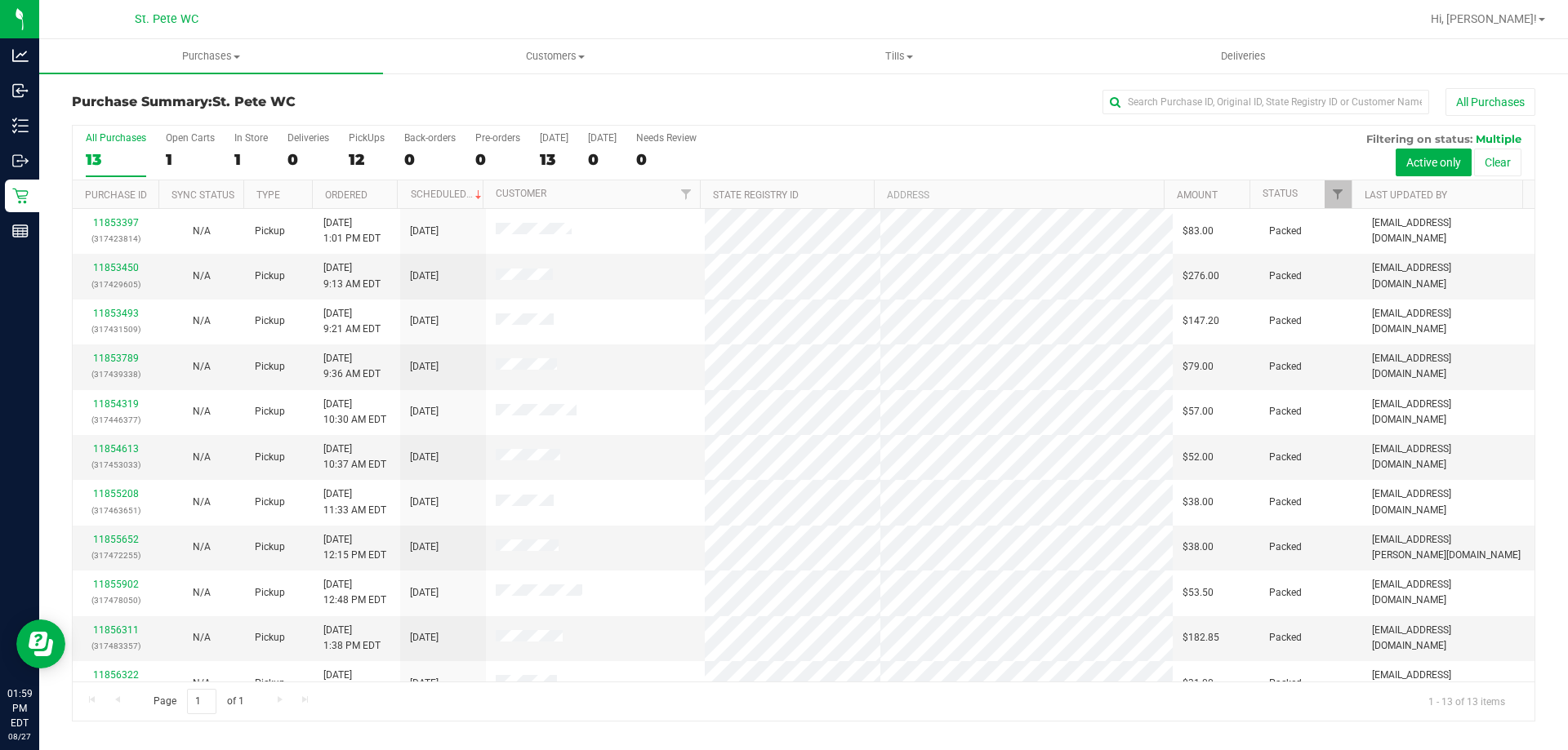
click at [330, 107] on h3 "Purchase Summary: St. Pete WC" at bounding box center [315, 102] width 488 height 15
click at [206, 101] on h3 "Purchase Summary: St. Pete WC" at bounding box center [315, 102] width 488 height 15
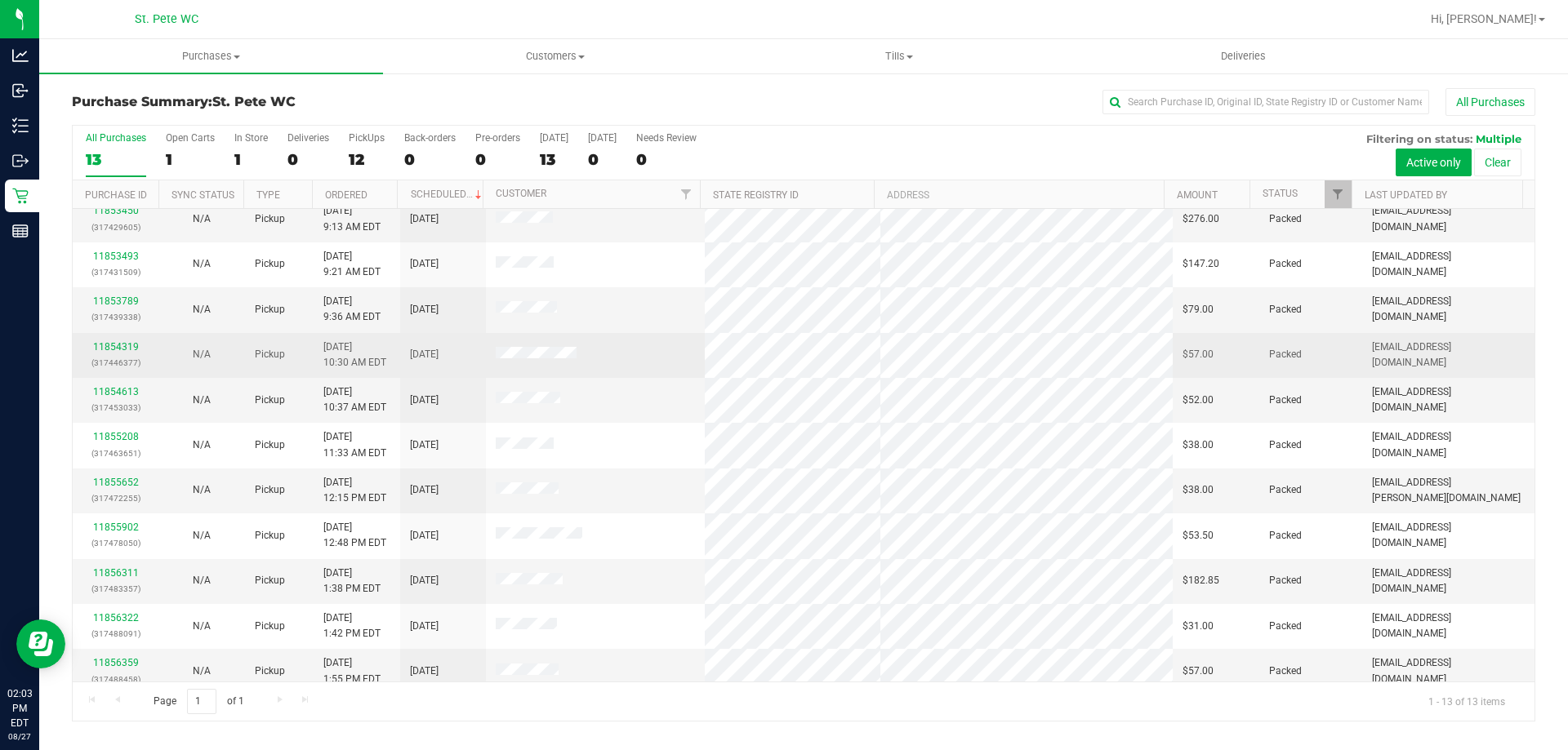
scroll to position [114, 0]
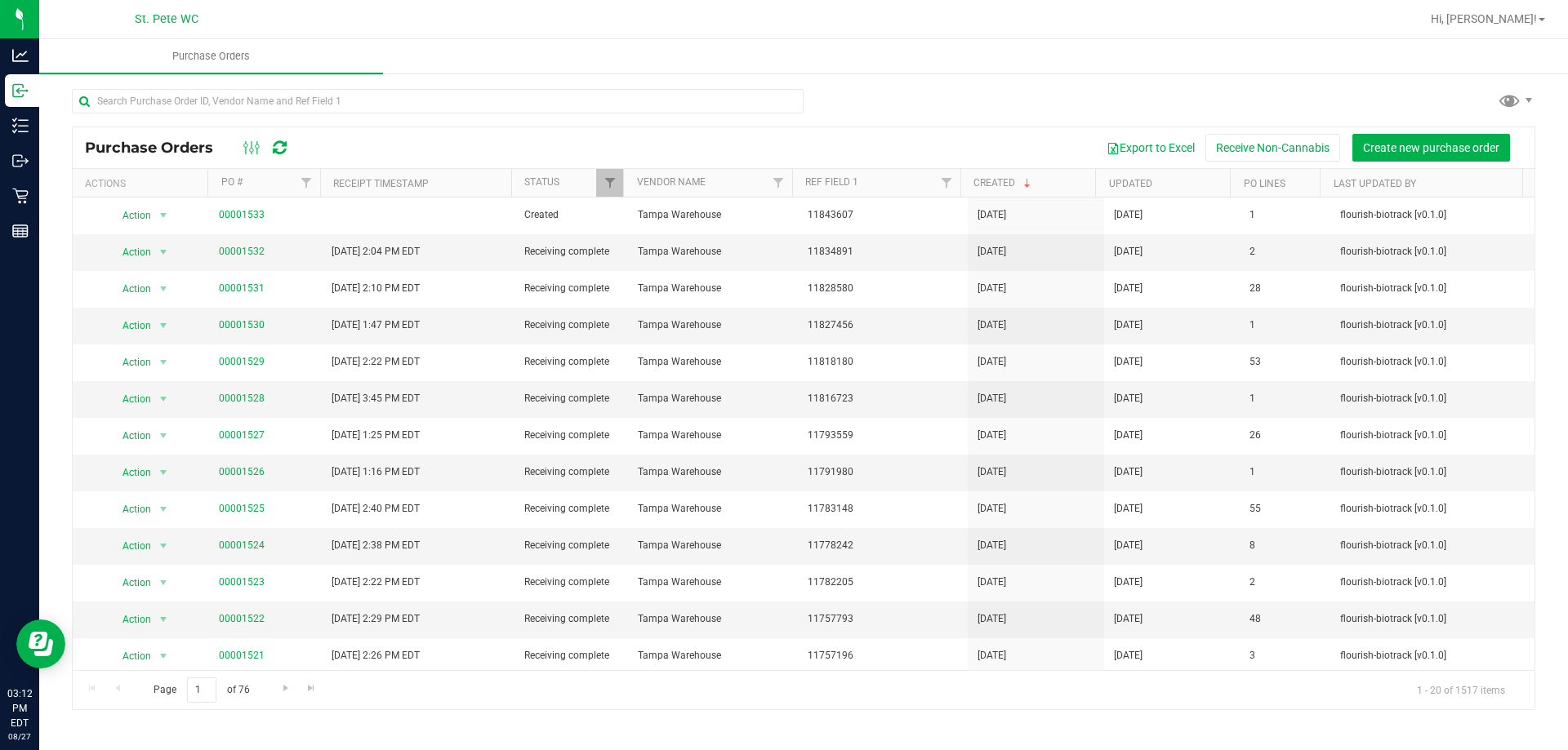
click at [520, 141] on div "Export to Excel Receive Non-Cannabis Create new purchase order" at bounding box center [913, 147] width 1217 height 28
click at [1503, 24] on span "Hi, [PERSON_NAME]!" at bounding box center [1484, 18] width 106 height 13
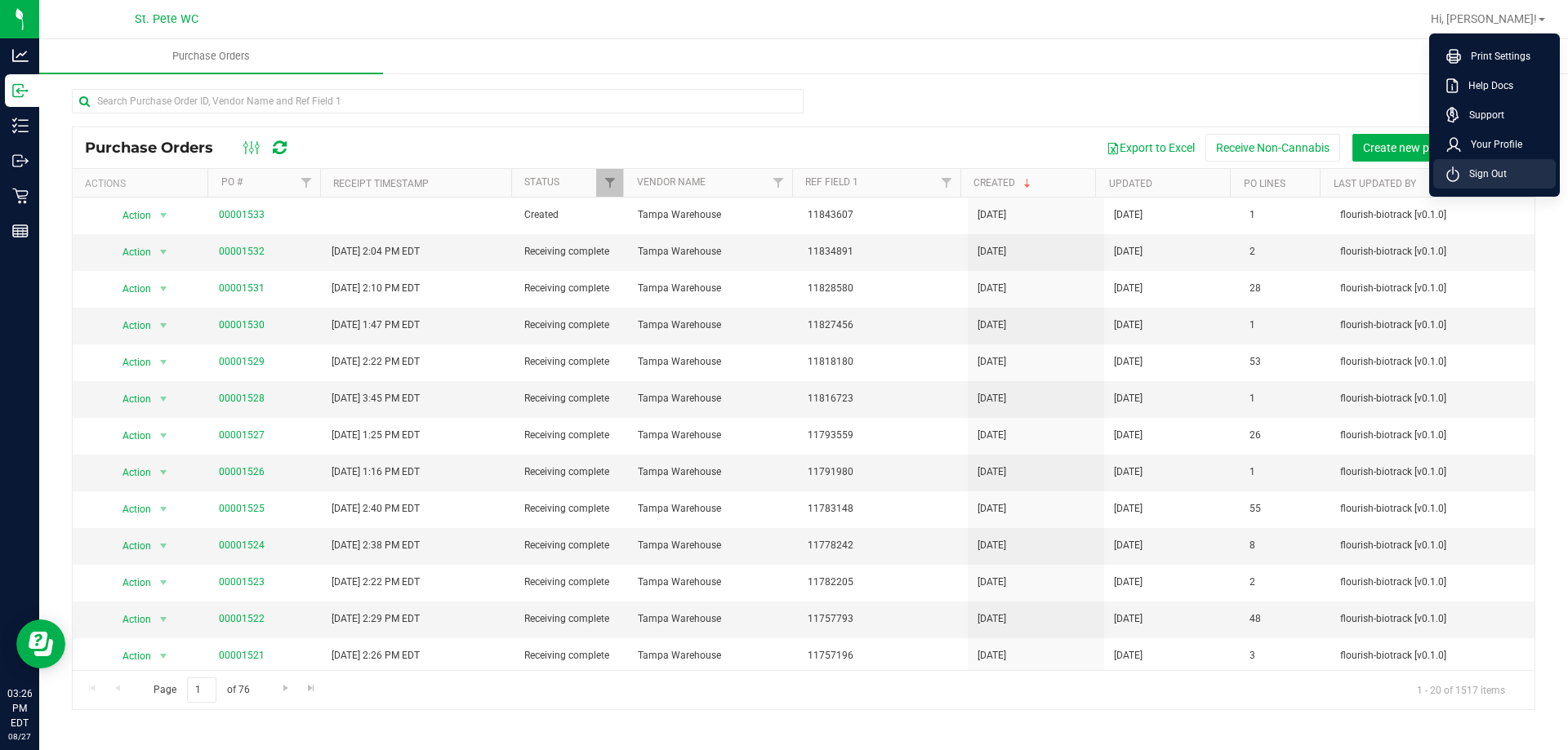
click at [1485, 170] on span "Sign Out" at bounding box center [1483, 173] width 47 height 16
